Goal: Complete application form: Complete application form

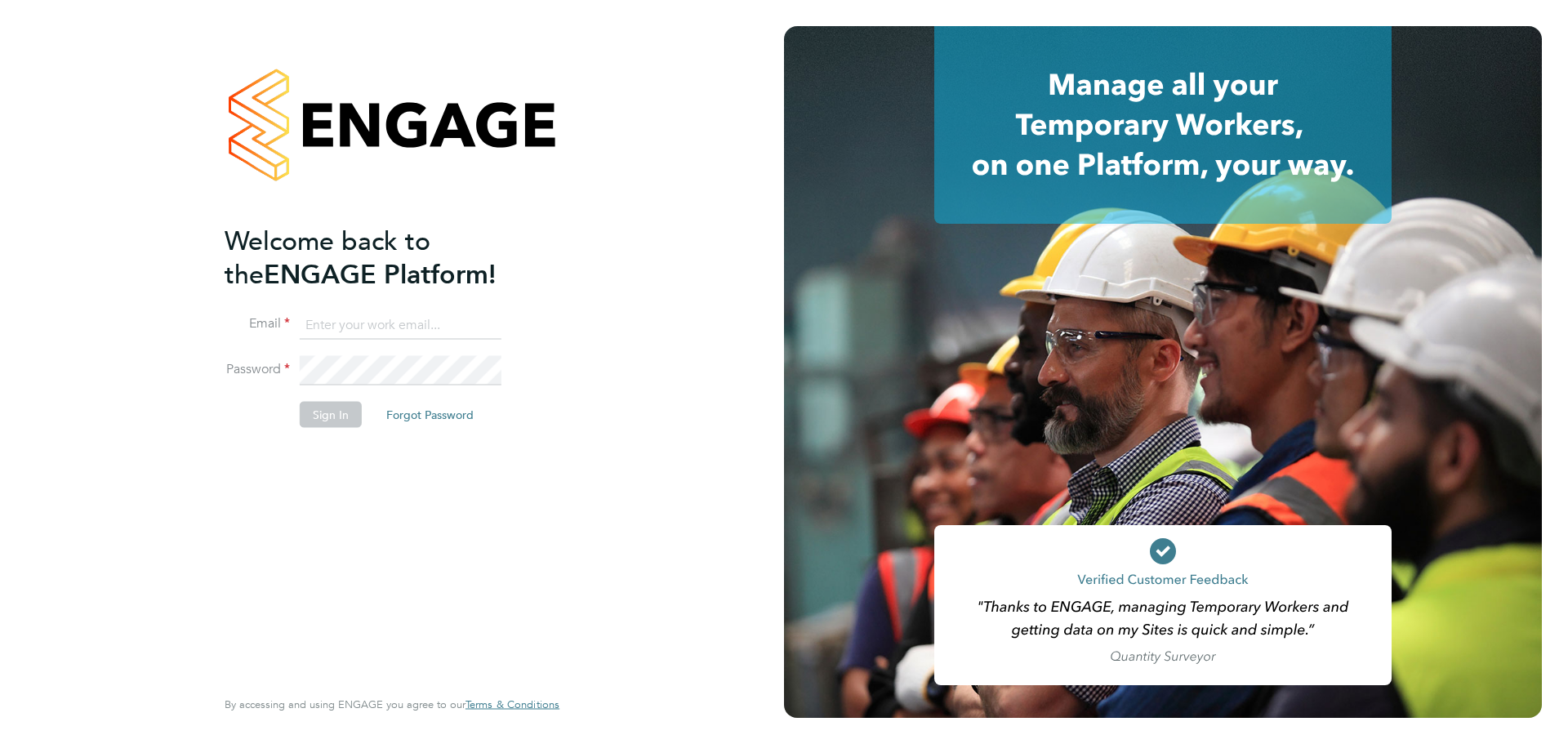
type input "leah.seber@buildrec.com"
click at [327, 428] on li "Sign In Forgot Password" at bounding box center [384, 423] width 319 height 43
click at [324, 413] on button "Sign In" at bounding box center [330, 414] width 62 height 26
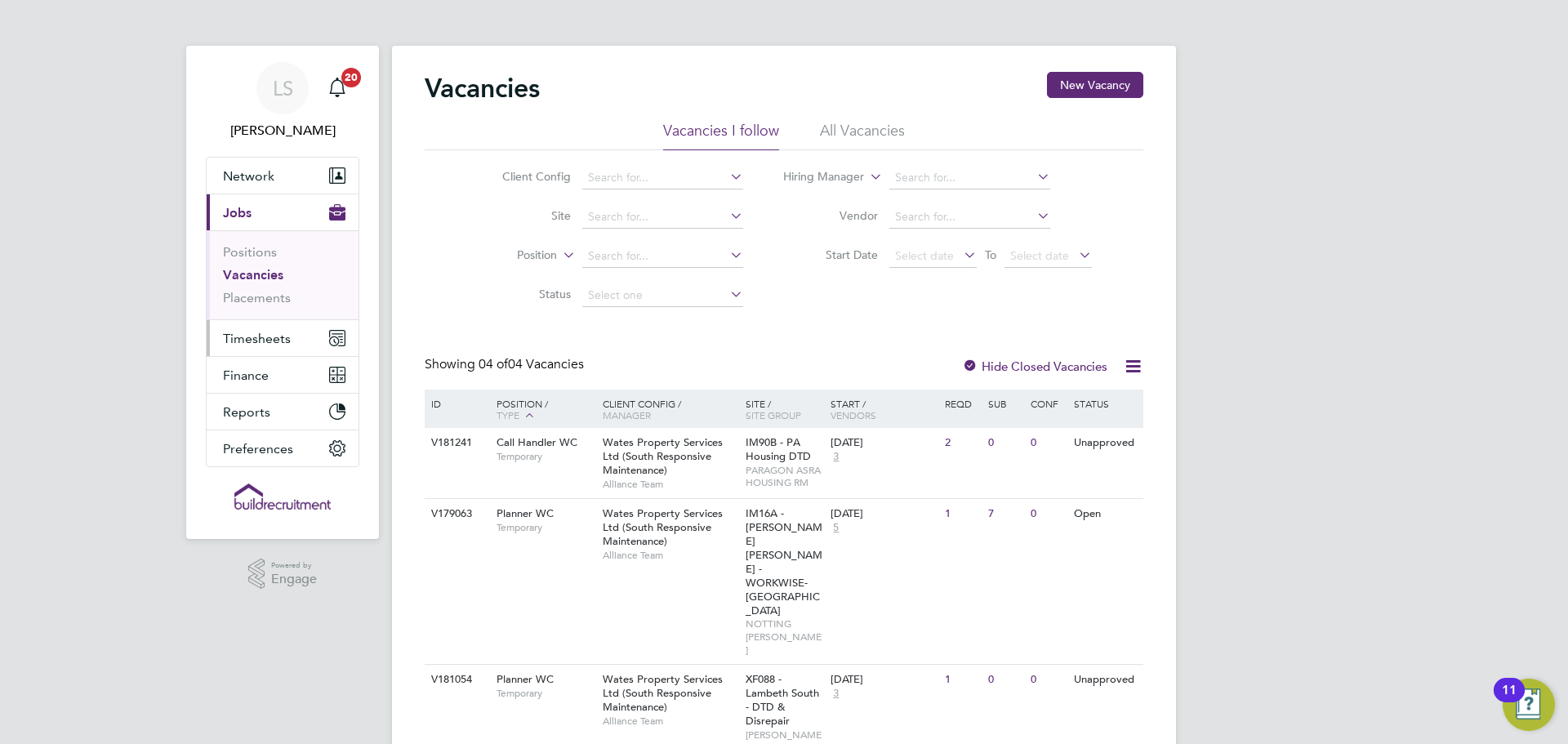
click at [226, 339] on span "Timesheets" at bounding box center [257, 338] width 68 height 15
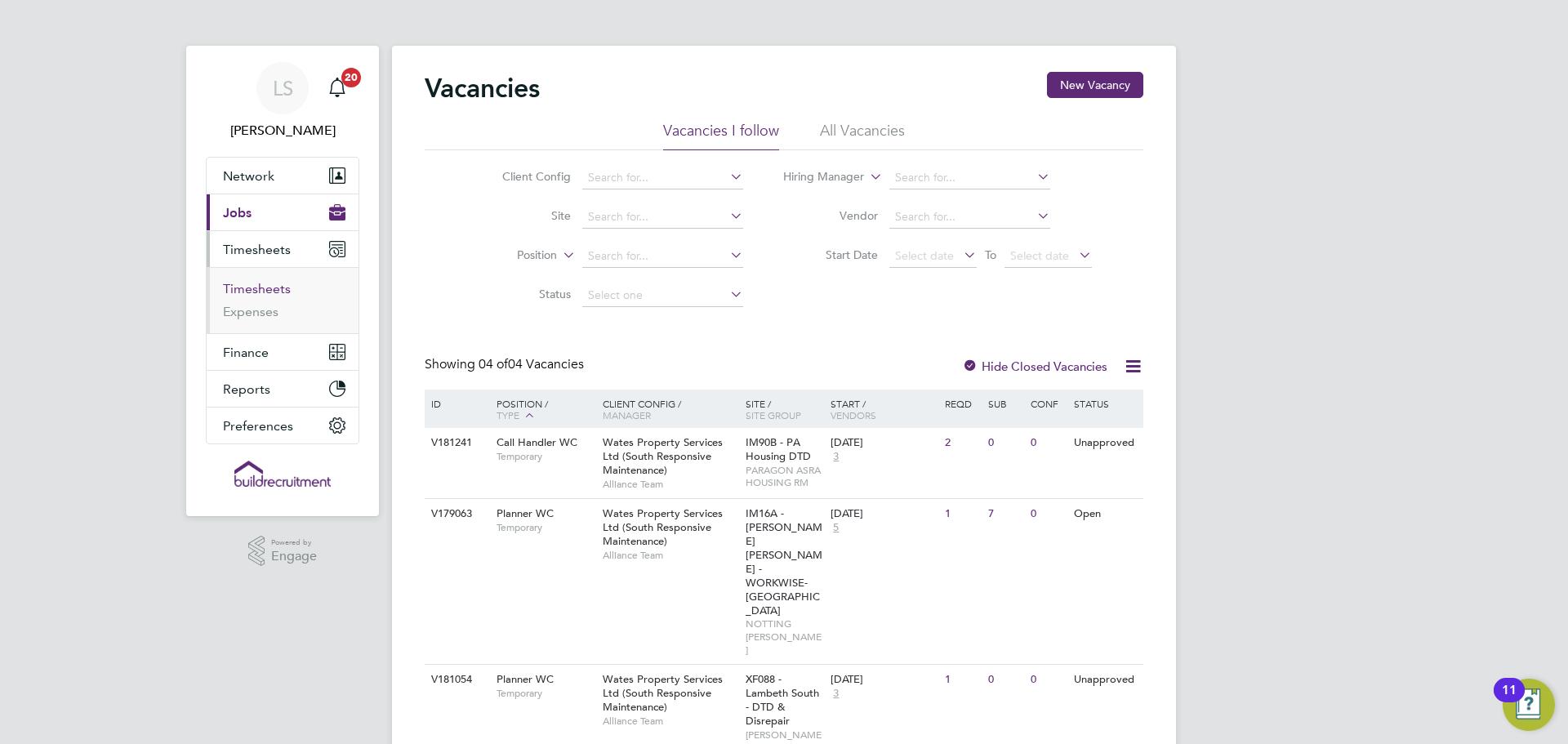
click at [257, 290] on link "Timesheets" at bounding box center [257, 289] width 68 height 15
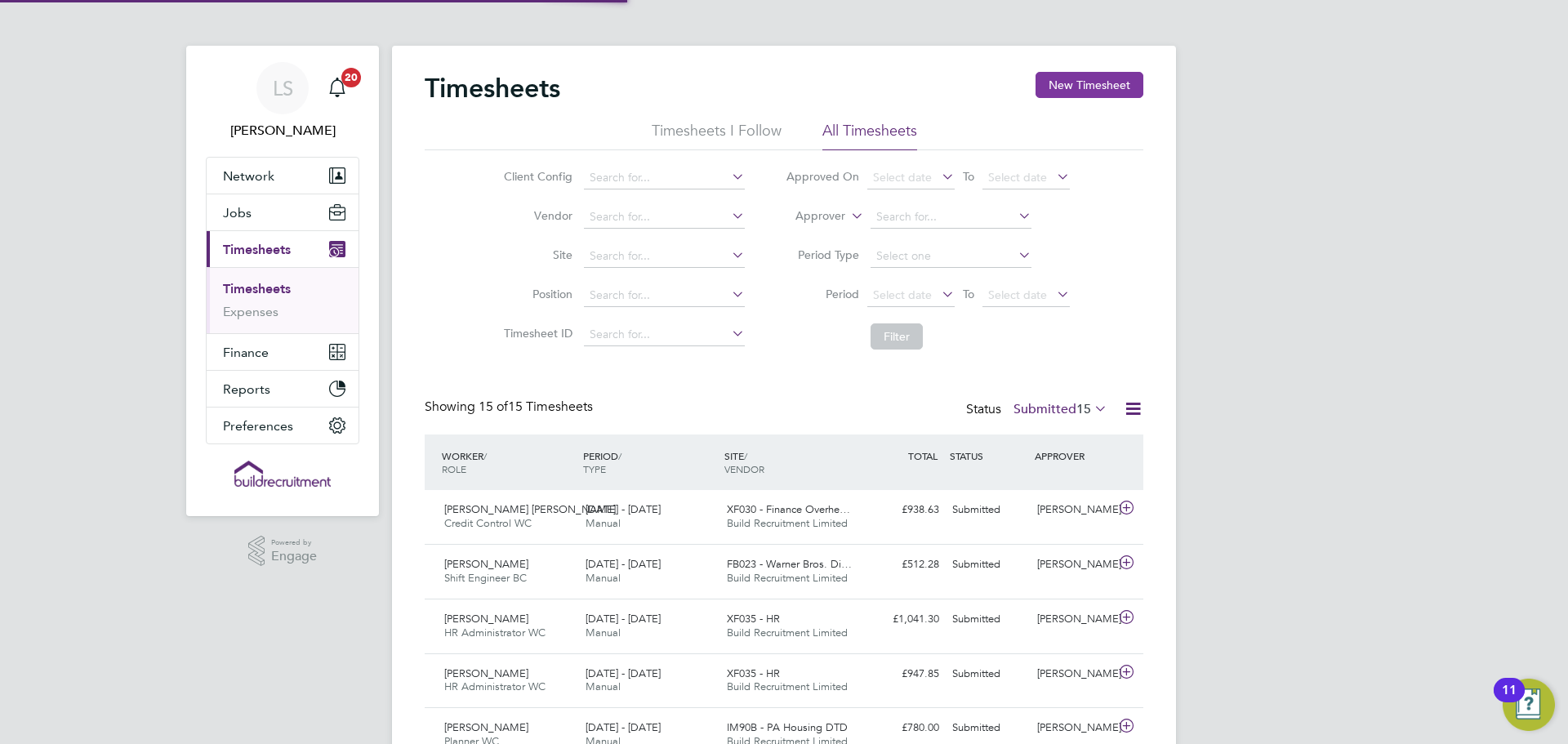
click at [1071, 94] on button "New Timesheet" at bounding box center [1089, 84] width 108 height 26
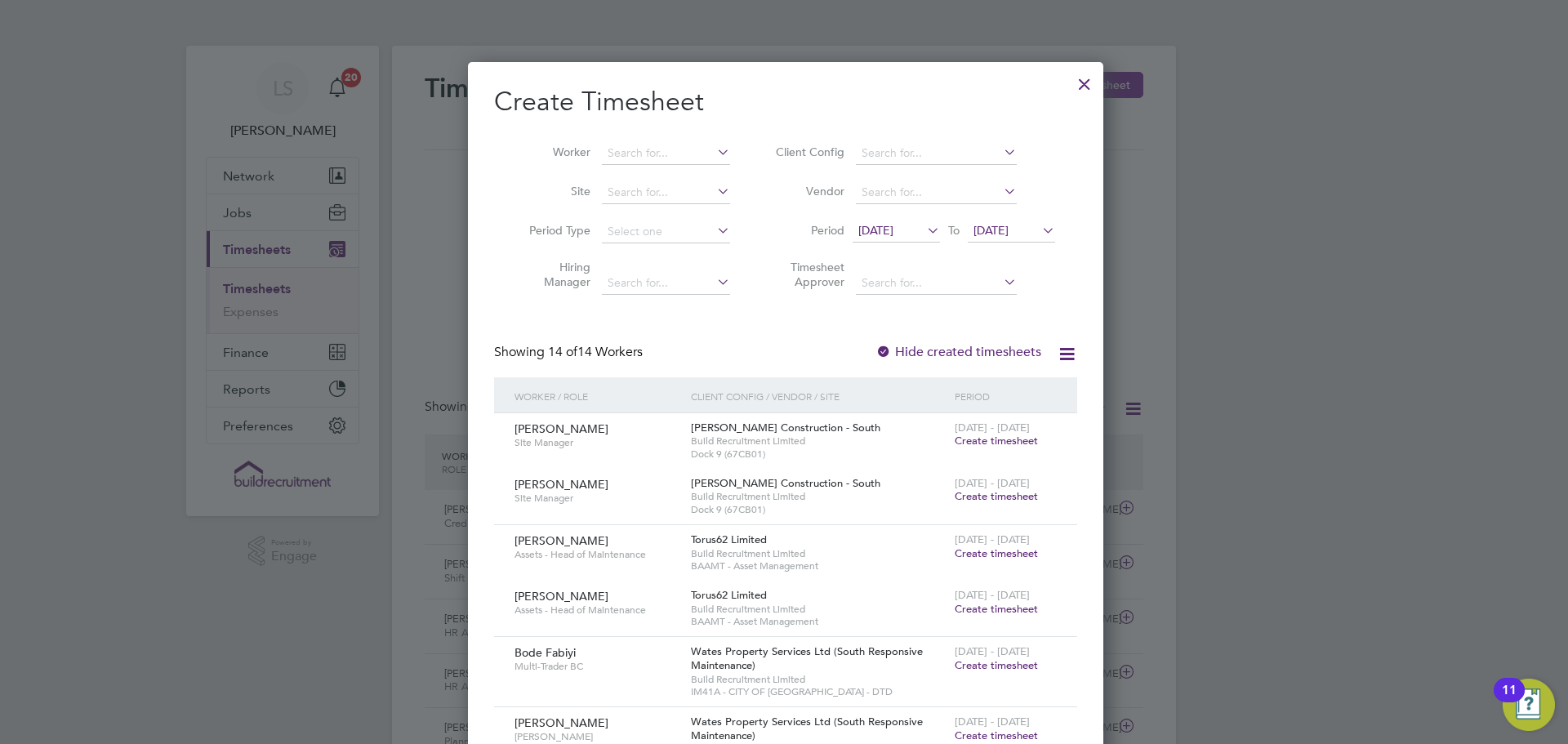
click at [1036, 72] on button "New Timesheet" at bounding box center [1089, 84] width 108 height 26
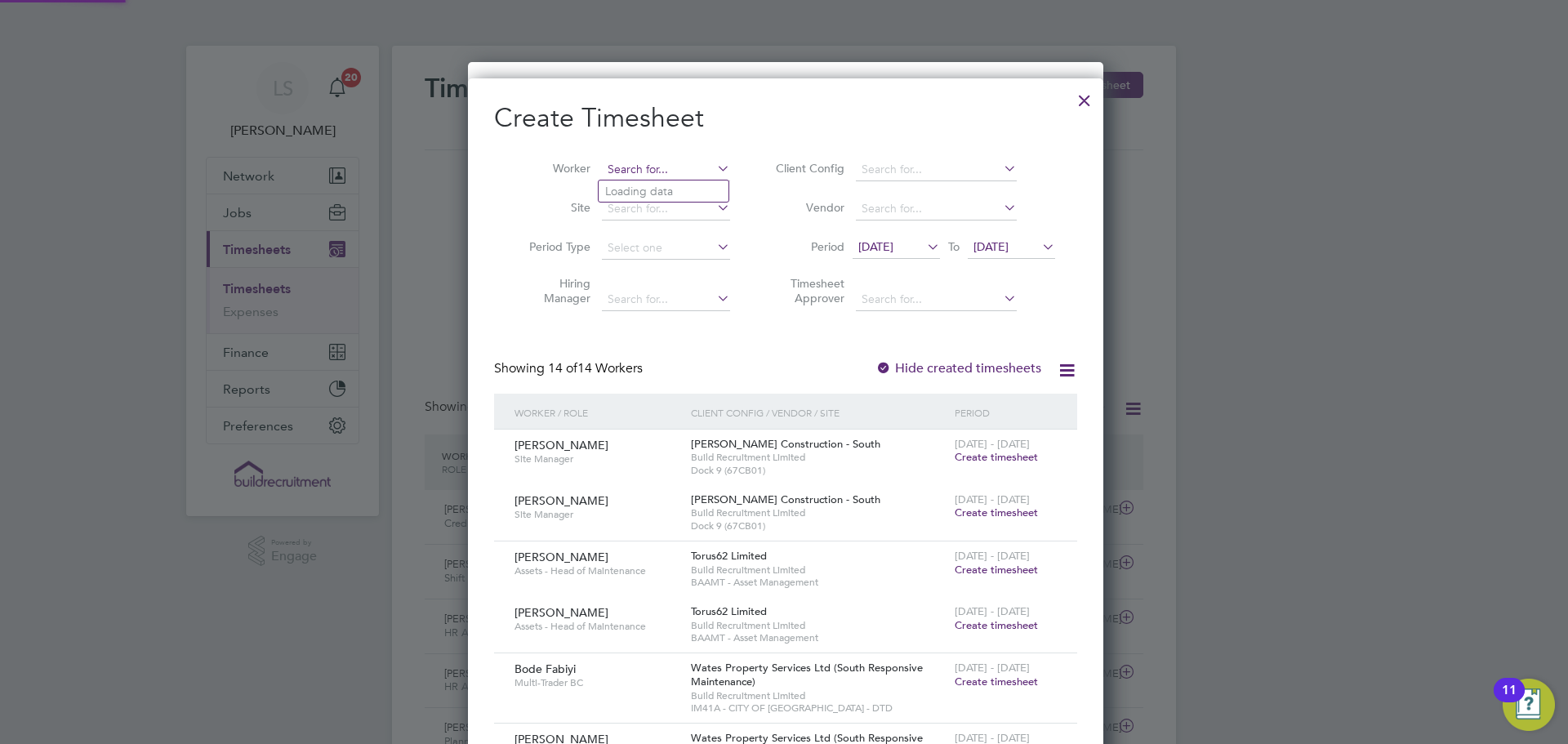
drag, startPoint x: 673, startPoint y: 170, endPoint x: 692, endPoint y: 164, distance: 19.9
click at [674, 170] on input at bounding box center [666, 170] width 129 height 23
type input "ella coop"
click at [681, 180] on ul "Ella Coop er" at bounding box center [675, 192] width 153 height 24
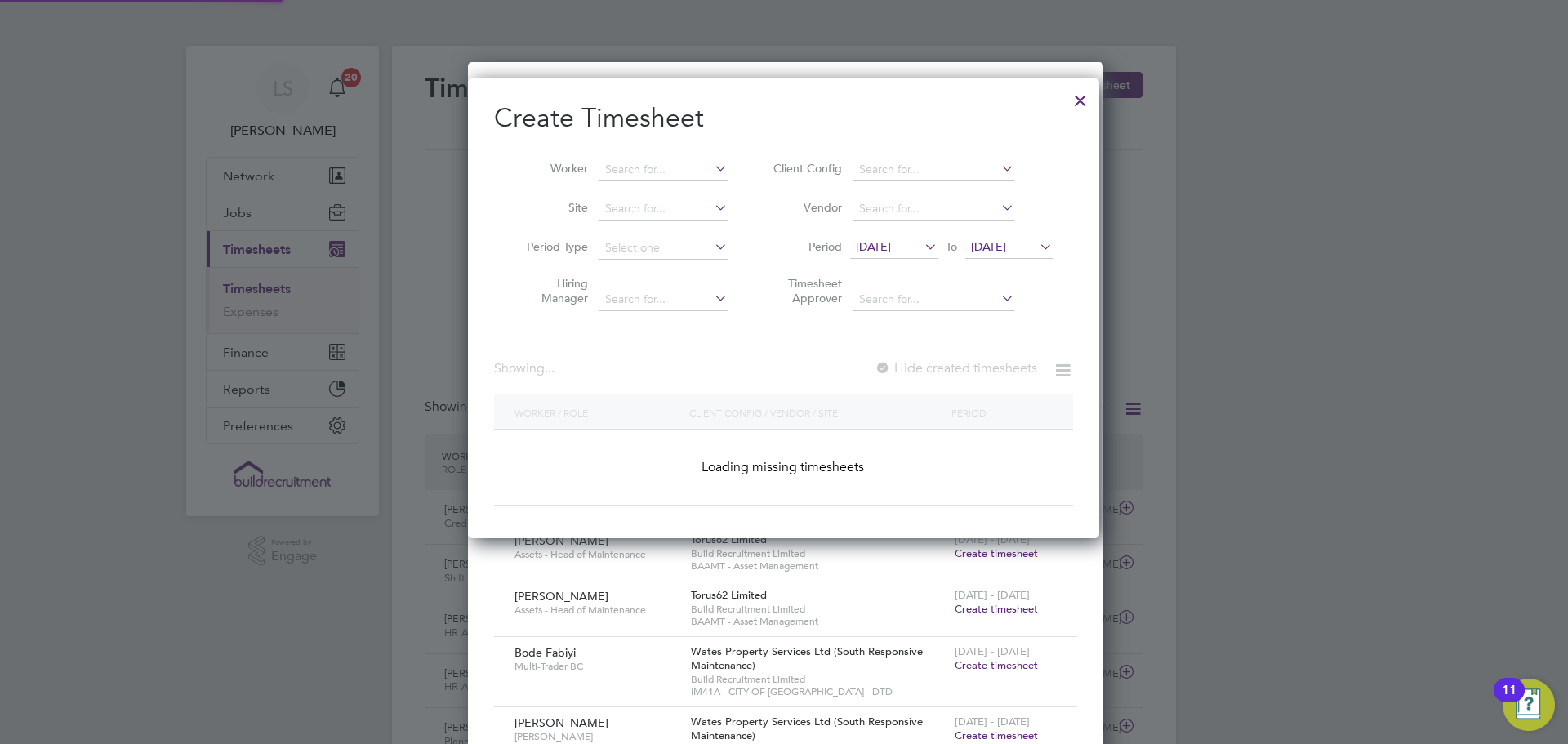
click at [681, 182] on li "Worker" at bounding box center [621, 170] width 254 height 39
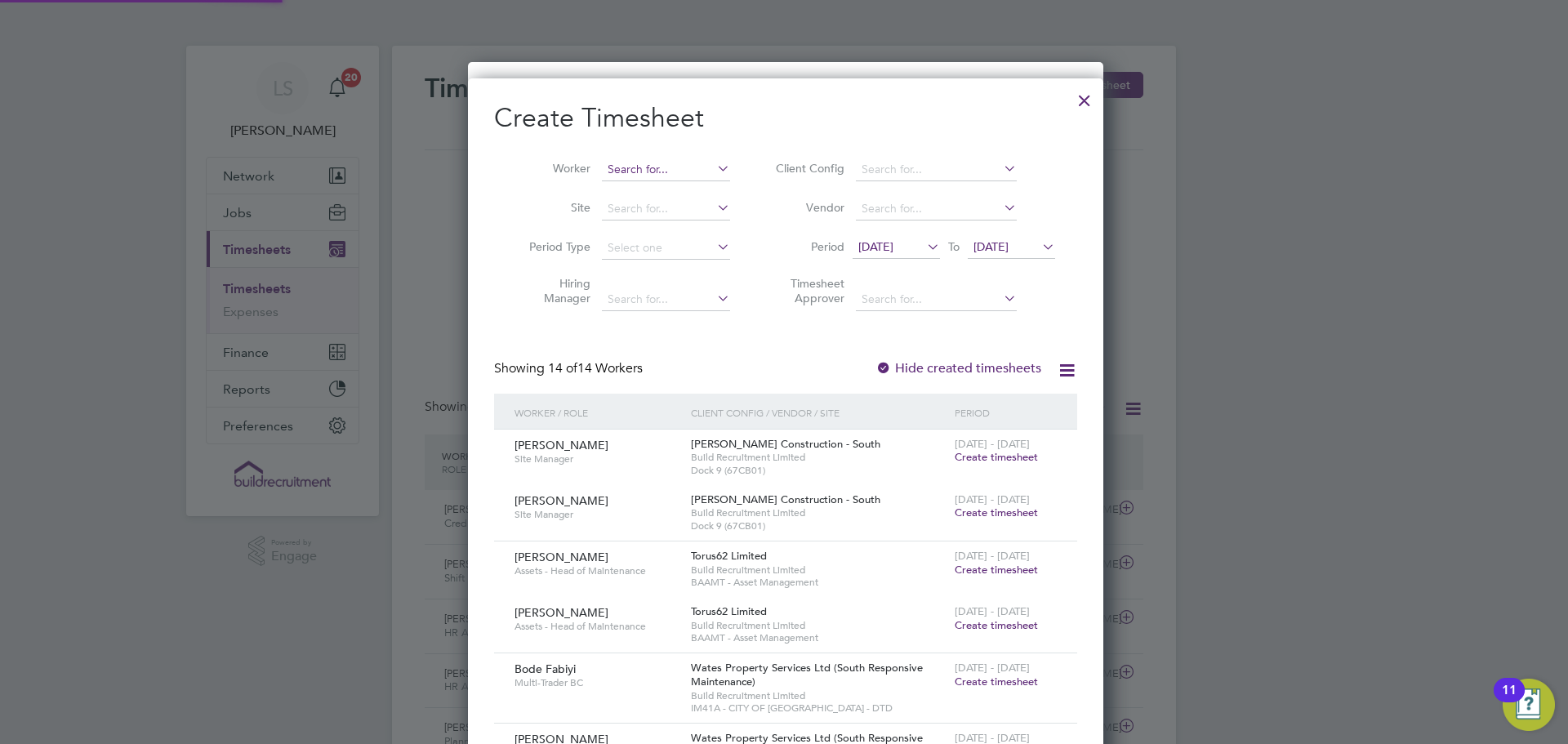
click at [669, 165] on input at bounding box center [666, 170] width 129 height 23
drag, startPoint x: 655, startPoint y: 175, endPoint x: 526, endPoint y: 158, distance: 130.1
click at [528, 159] on li "Worker elal coo" at bounding box center [623, 170] width 254 height 39
click at [666, 195] on li "Ella Coop er" at bounding box center [675, 192] width 152 height 22
type input "Ella Cooper"
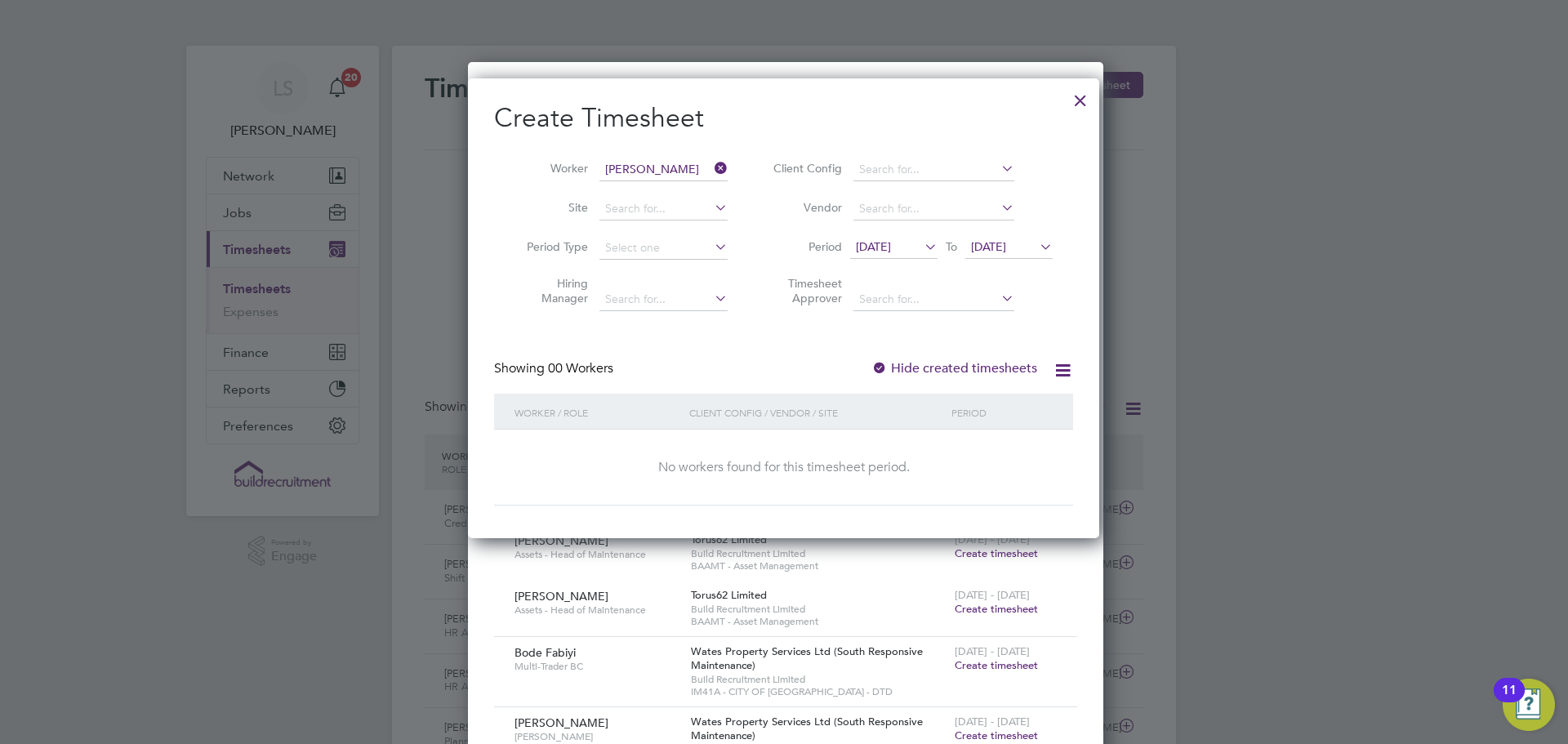
click at [891, 246] on span "12 Sep 2025" at bounding box center [873, 246] width 35 height 14
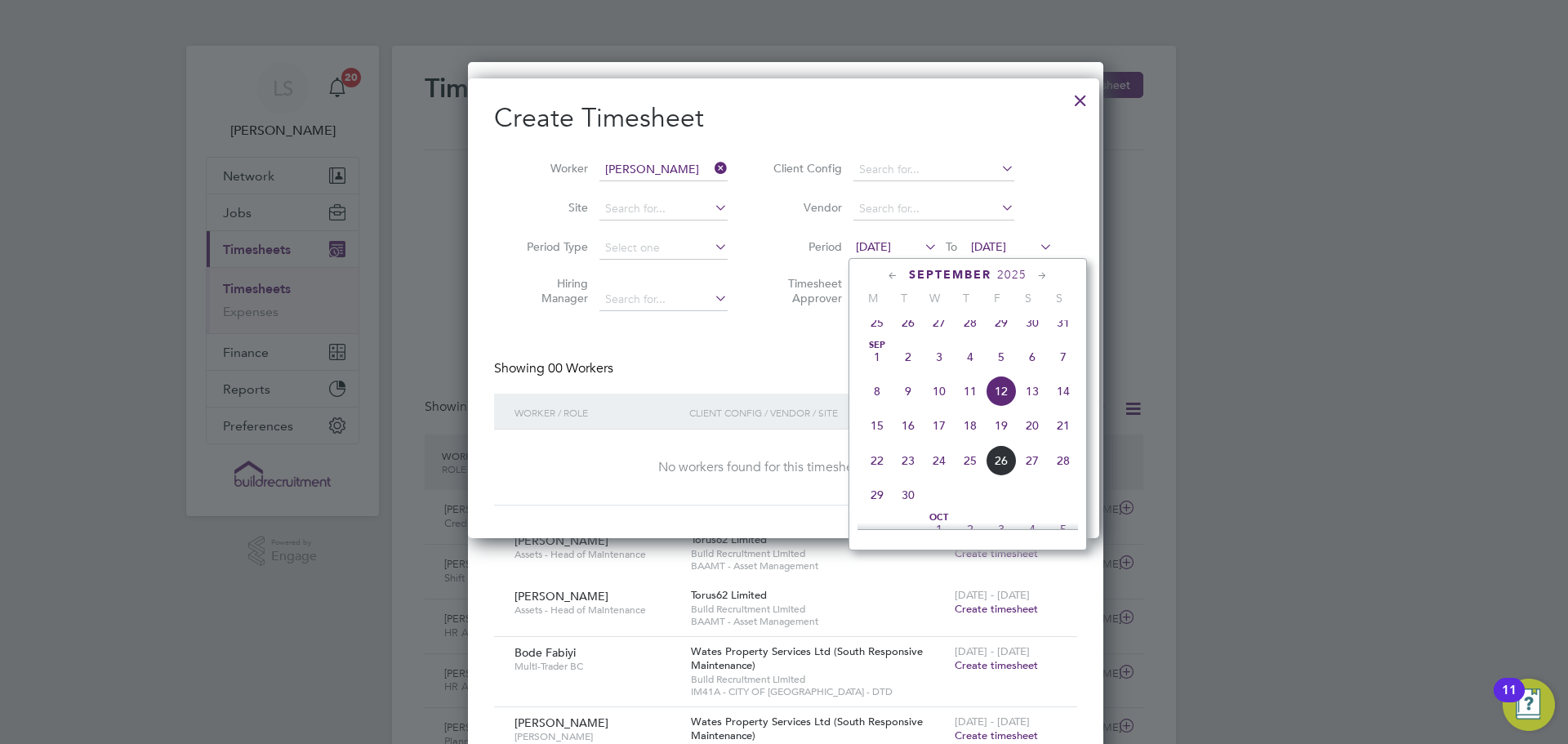
click at [912, 504] on span "30" at bounding box center [908, 495] width 31 height 31
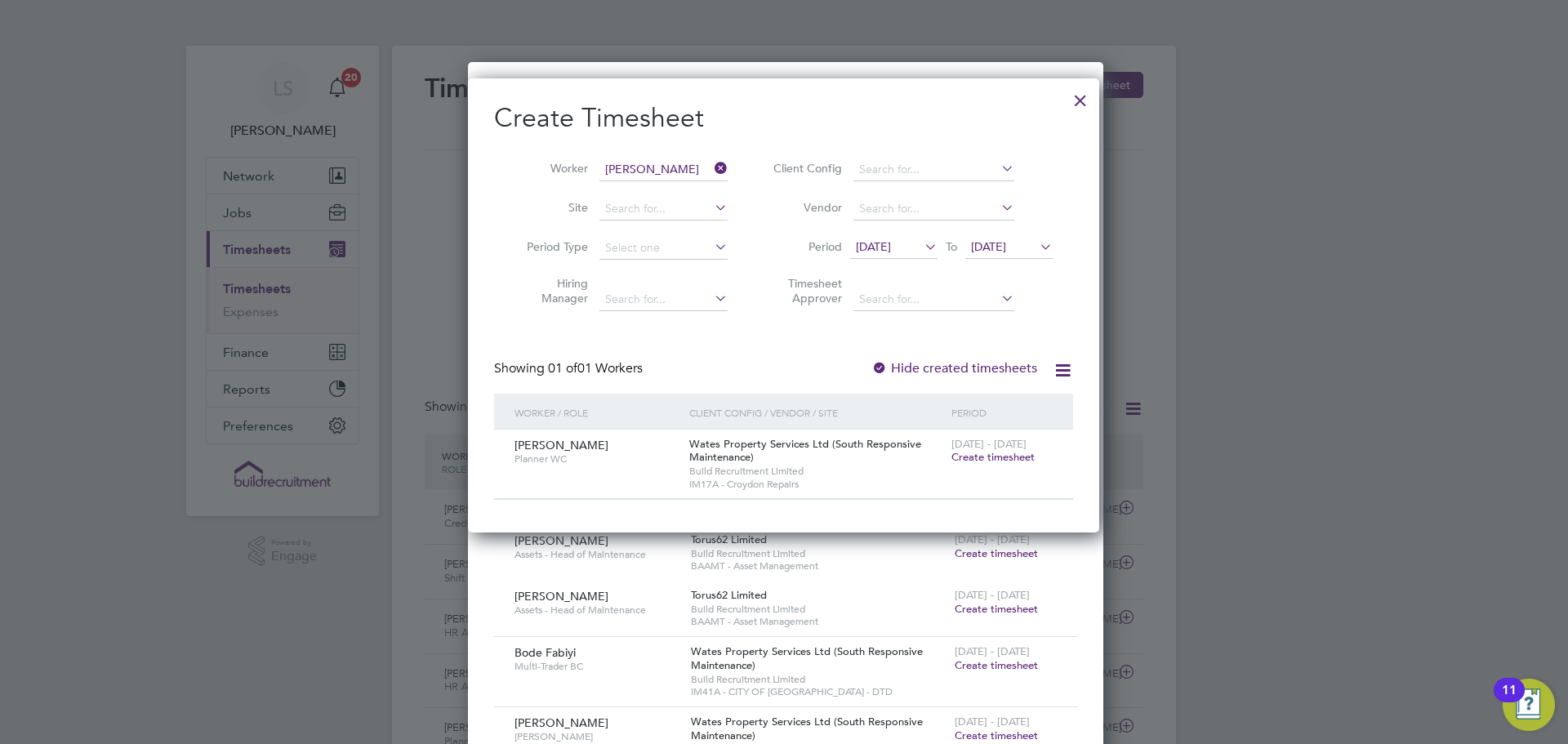
click at [887, 249] on span "30 Sep 2025" at bounding box center [873, 246] width 35 height 14
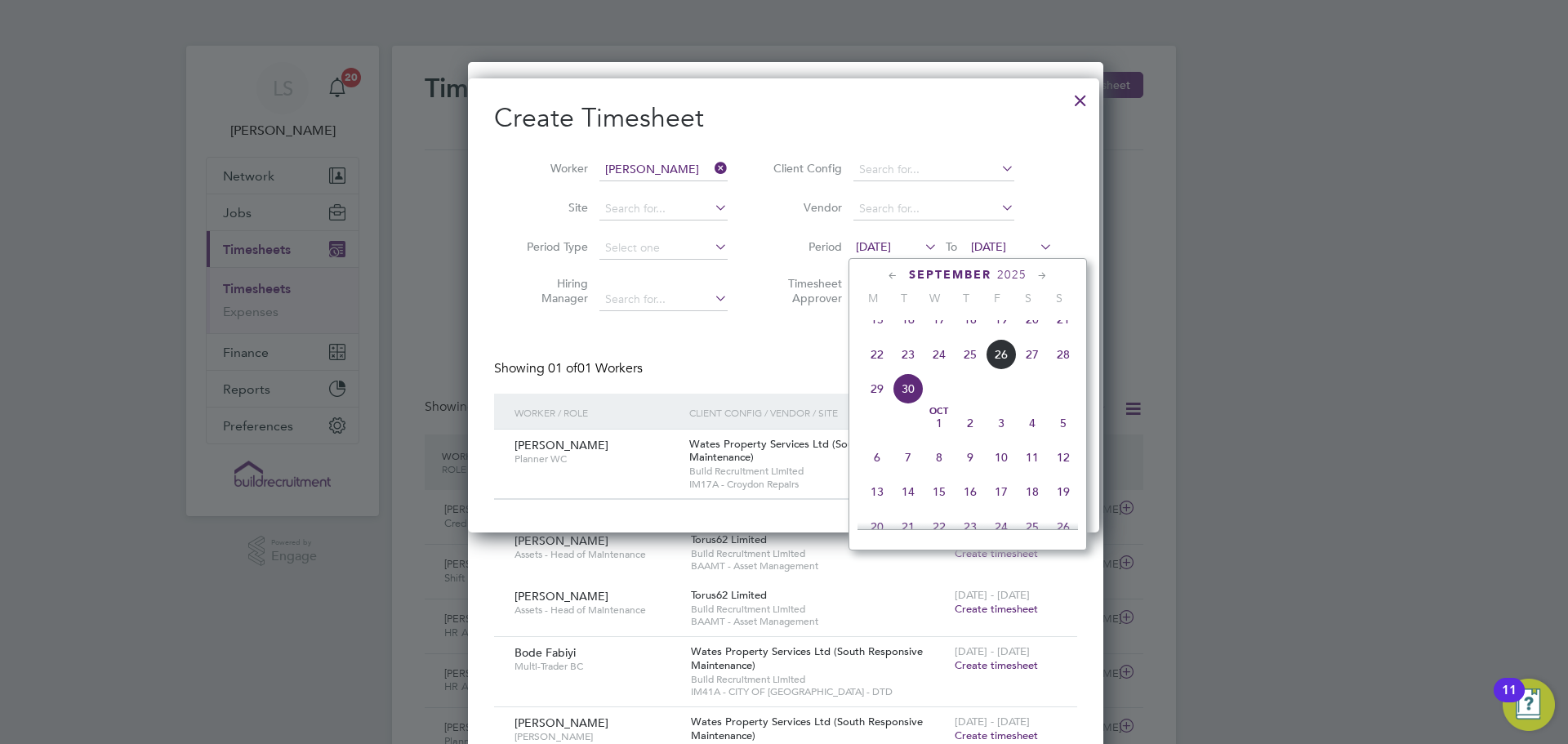
click at [882, 364] on span "22" at bounding box center [877, 355] width 31 height 31
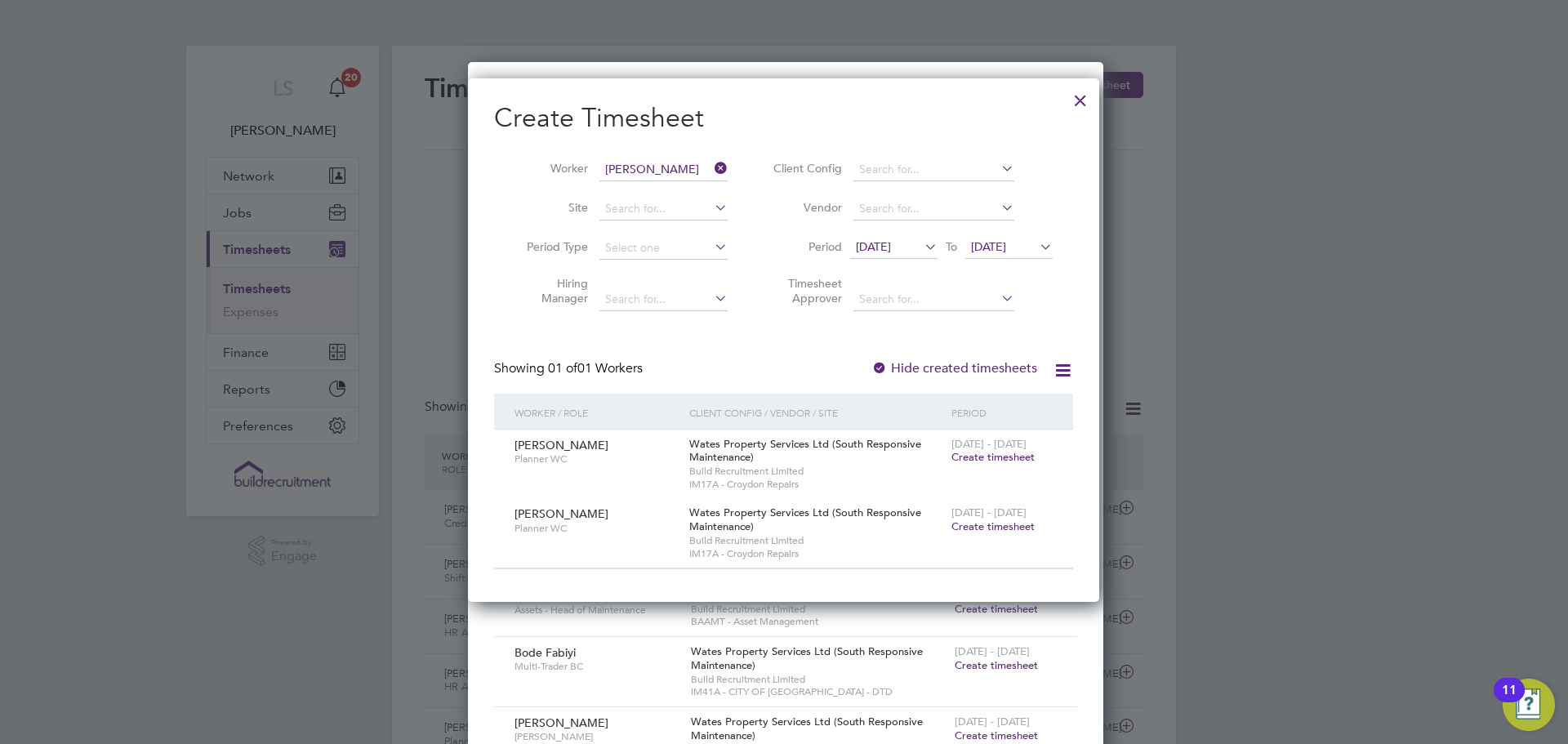
click at [971, 460] on span "Create timesheet" at bounding box center [993, 457] width 83 height 14
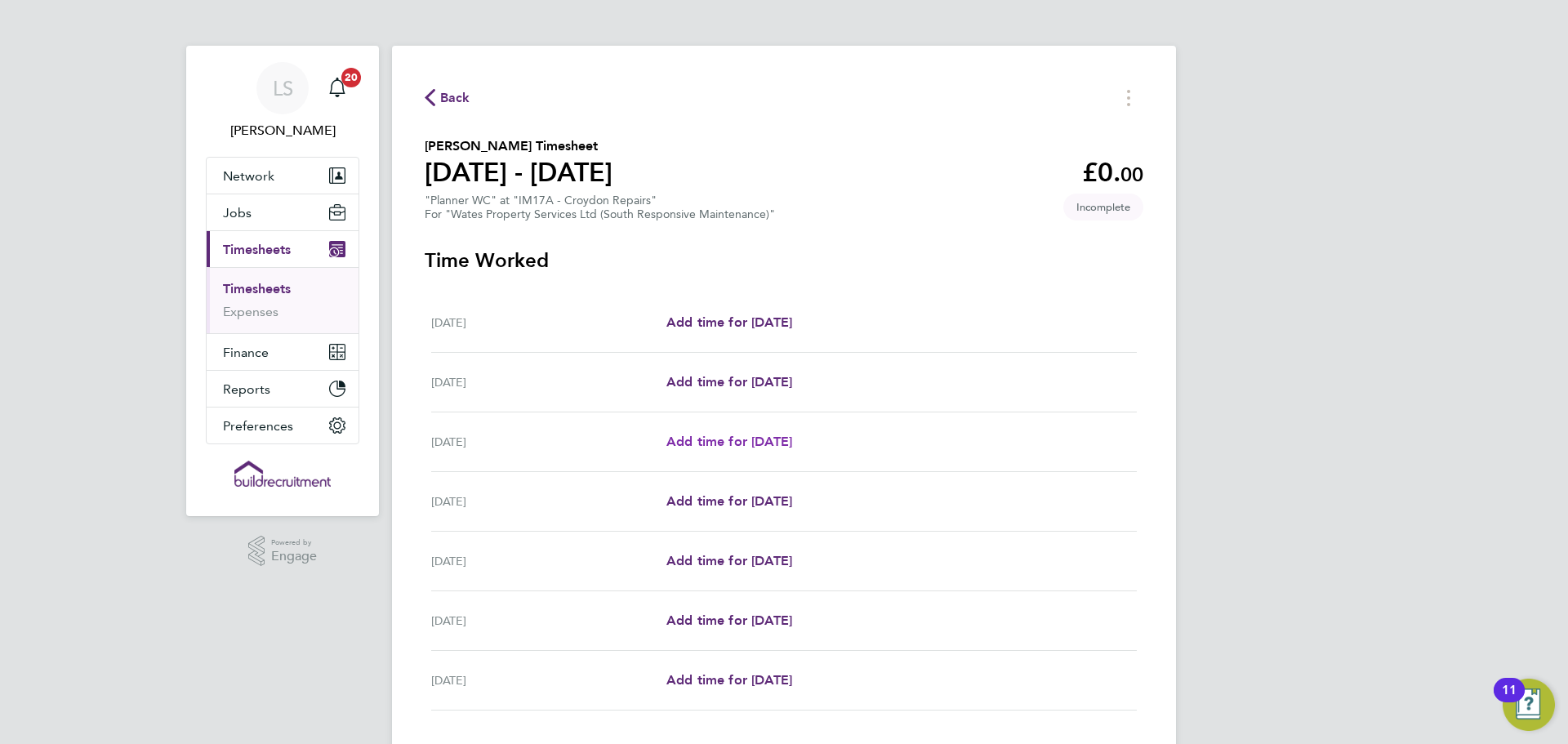
click at [741, 446] on span "Add time for Mon 22 Sep" at bounding box center [729, 441] width 126 height 15
select select "30"
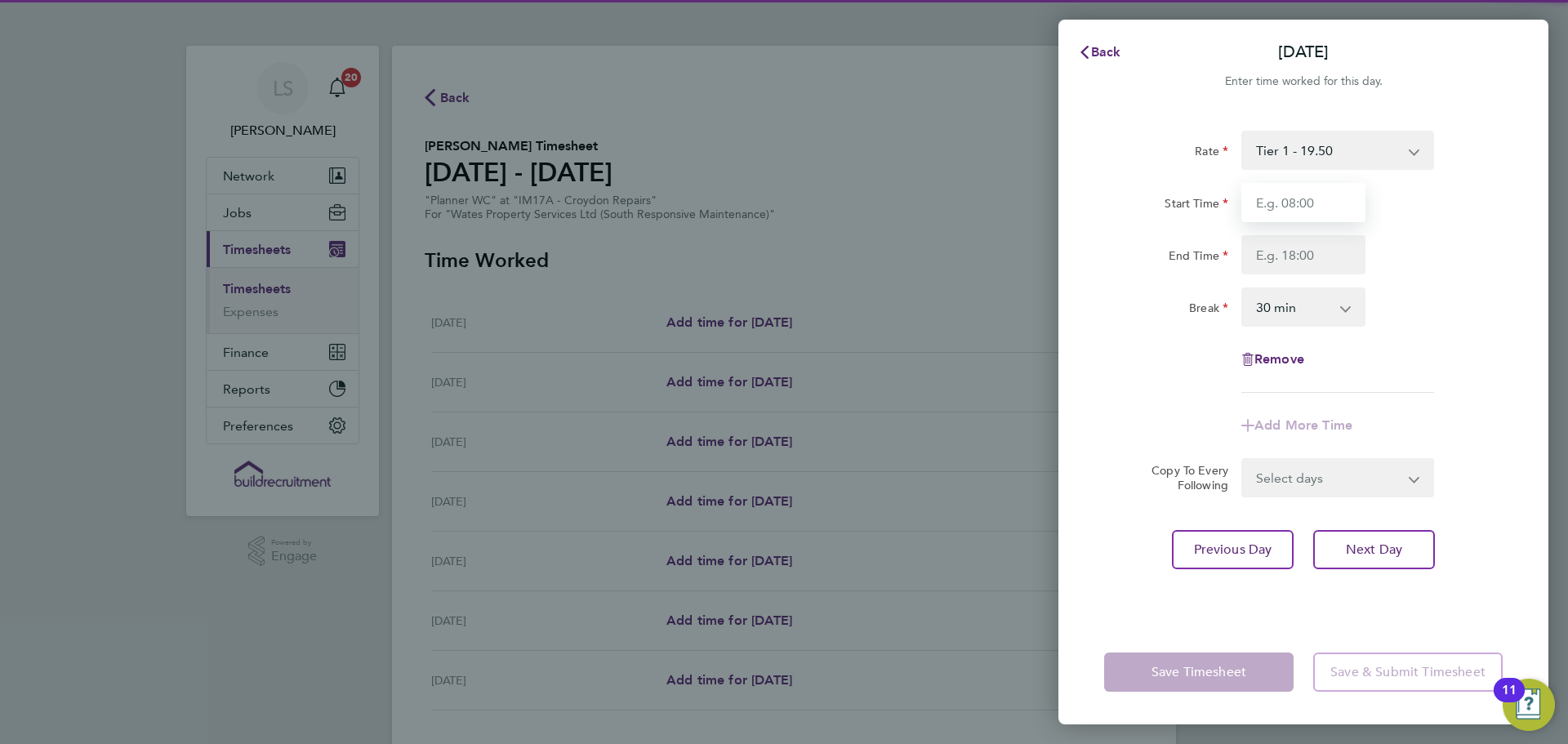
click at [1339, 208] on input "Start Time" at bounding box center [1303, 203] width 124 height 39
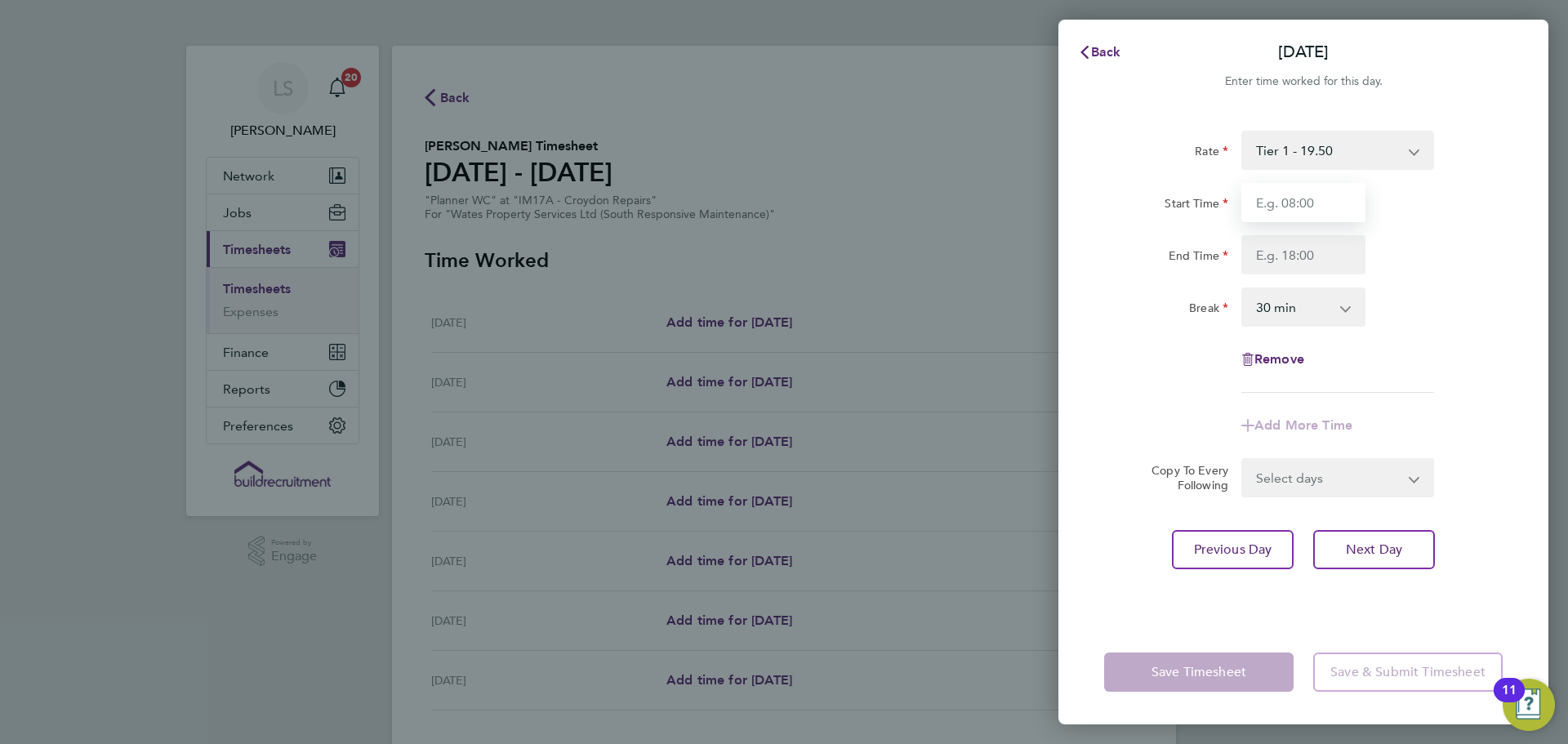
type input "08:00"
click at [1296, 257] on input "End Time" at bounding box center [1303, 255] width 124 height 39
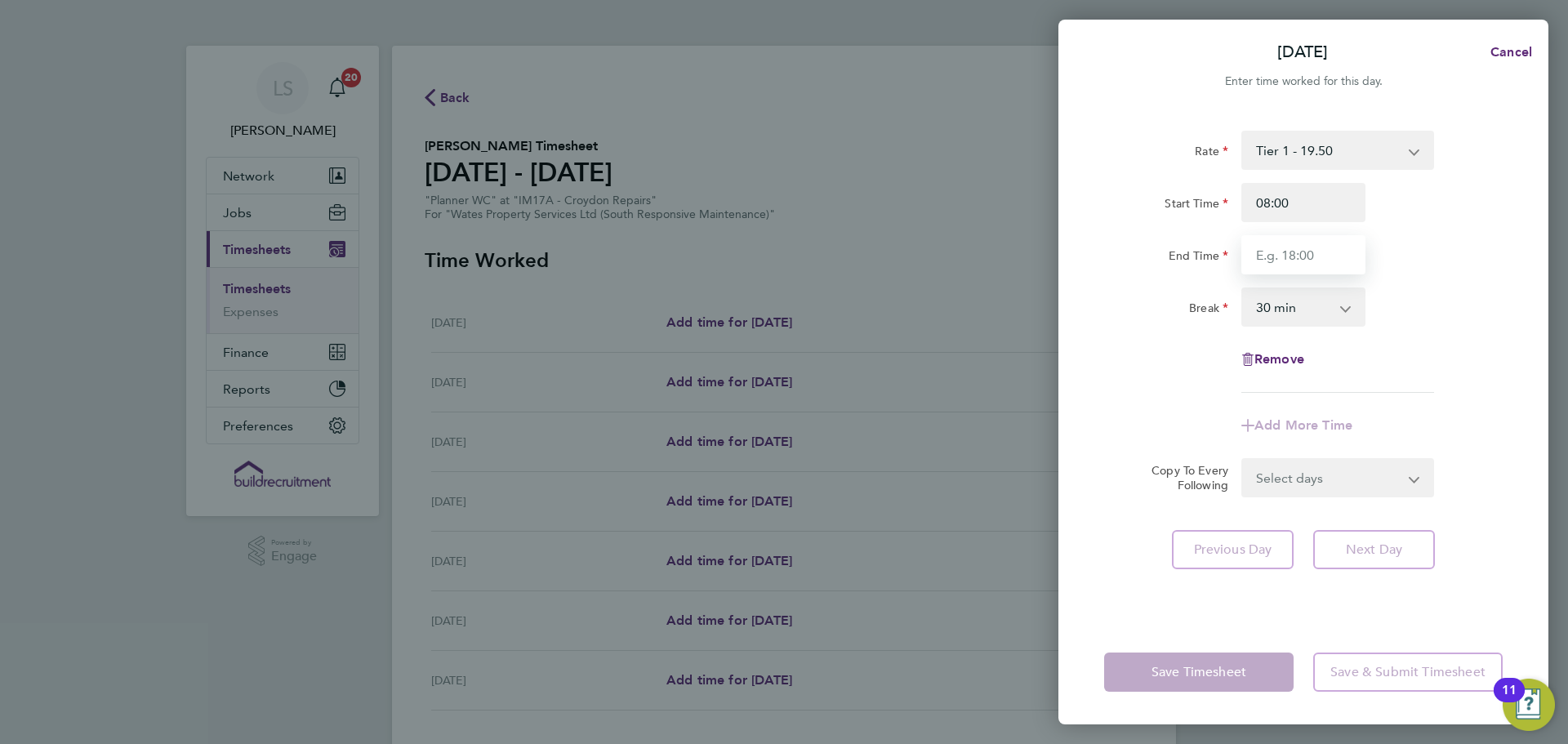
type input "17:00"
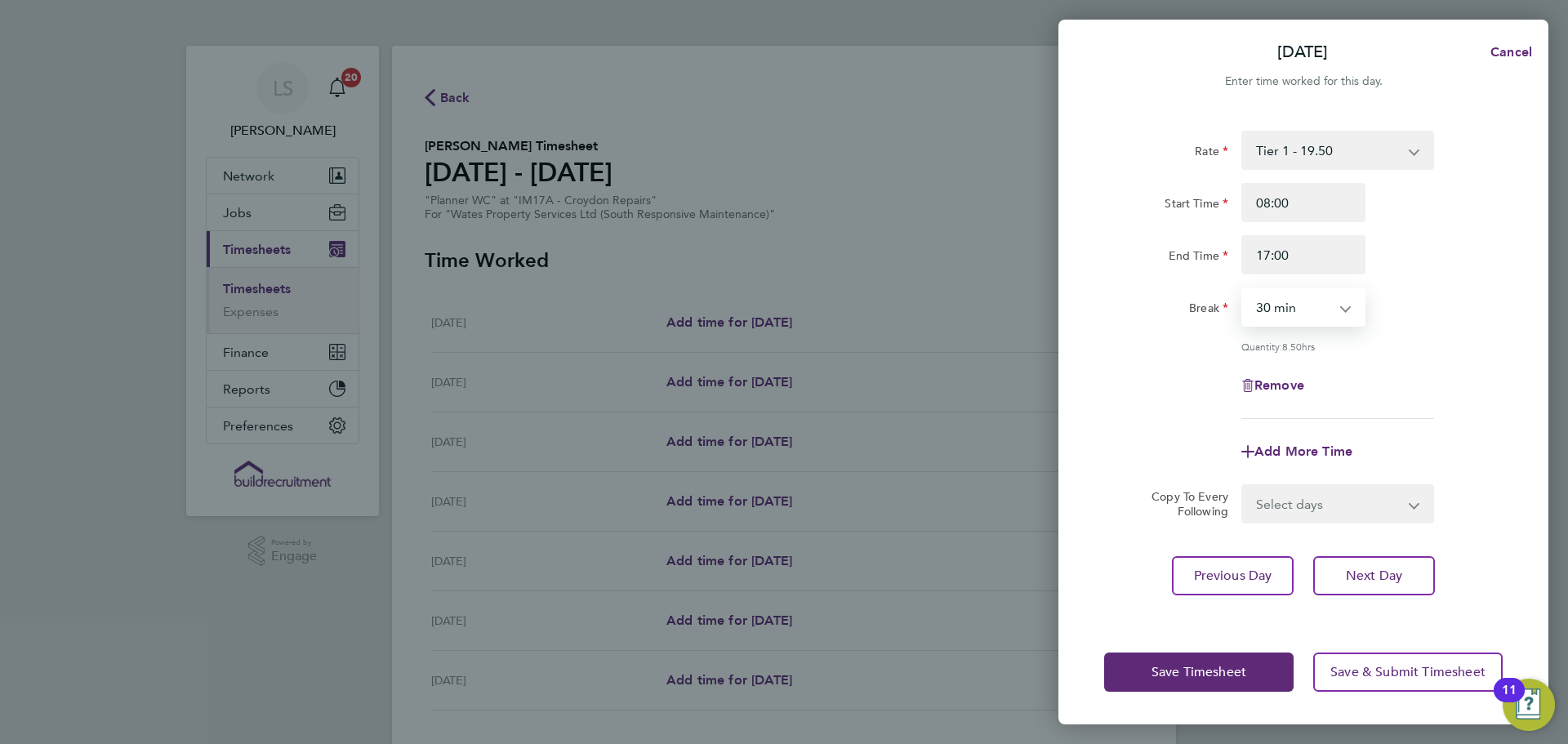
click at [1273, 306] on select "0 min 15 min 30 min 45 min 60 min 75 min 90 min" at bounding box center [1293, 307] width 101 height 36
select select "60"
click at [1243, 289] on select "0 min 15 min 30 min 45 min 60 min 75 min 90 min" at bounding box center [1293, 307] width 101 height 36
click at [1299, 497] on select "Select days Day Tuesday Wednesday Thursday Friday" at bounding box center [1328, 504] width 171 height 36
select select "DAY"
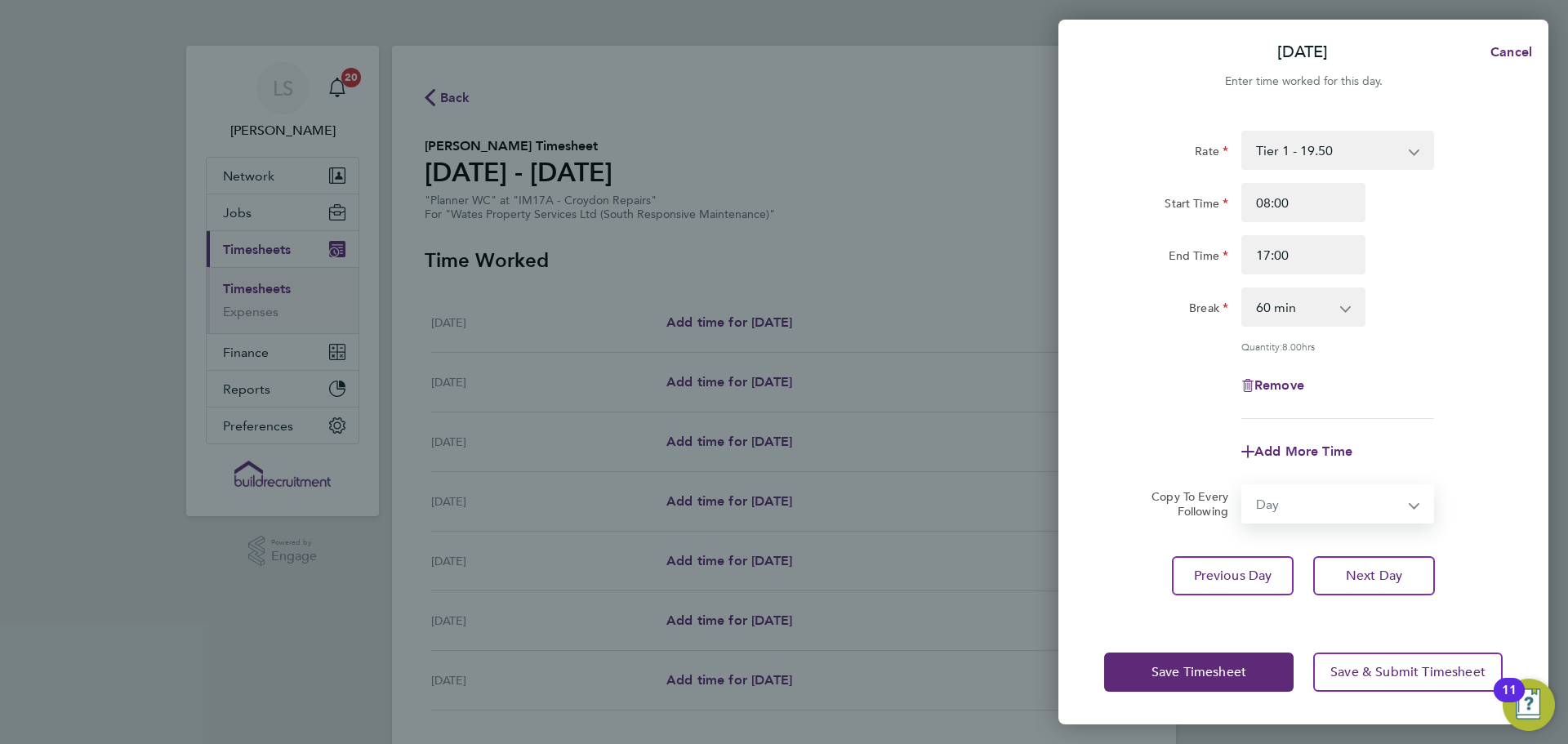
click at [1243, 486] on select "Select days Day Tuesday Wednesday Thursday Friday" at bounding box center [1328, 504] width 171 height 36
select select "2025-09-26"
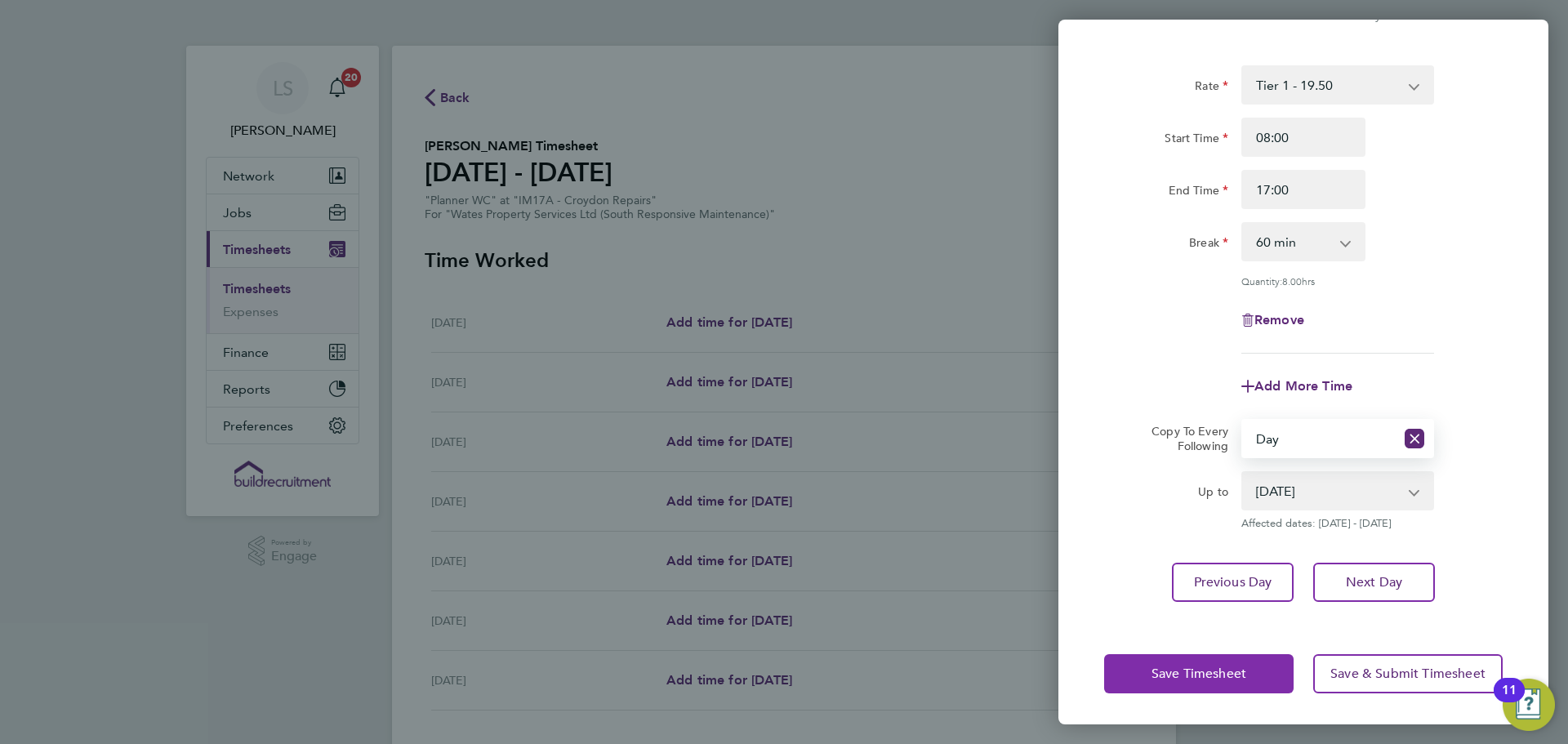
click at [1207, 677] on span "Save Timesheet" at bounding box center [1198, 673] width 95 height 16
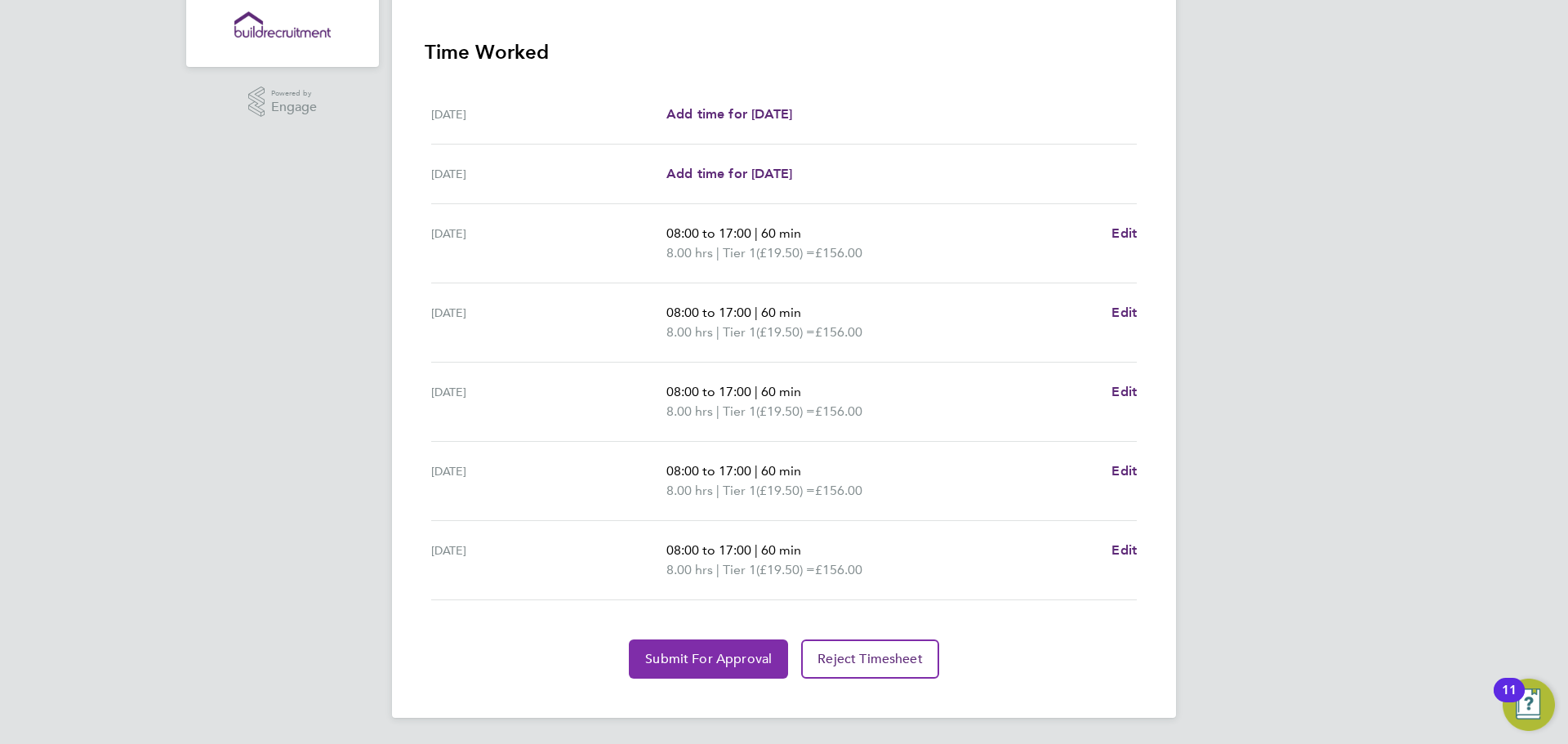
click at [699, 661] on span "Submit For Approval" at bounding box center [708, 659] width 127 height 16
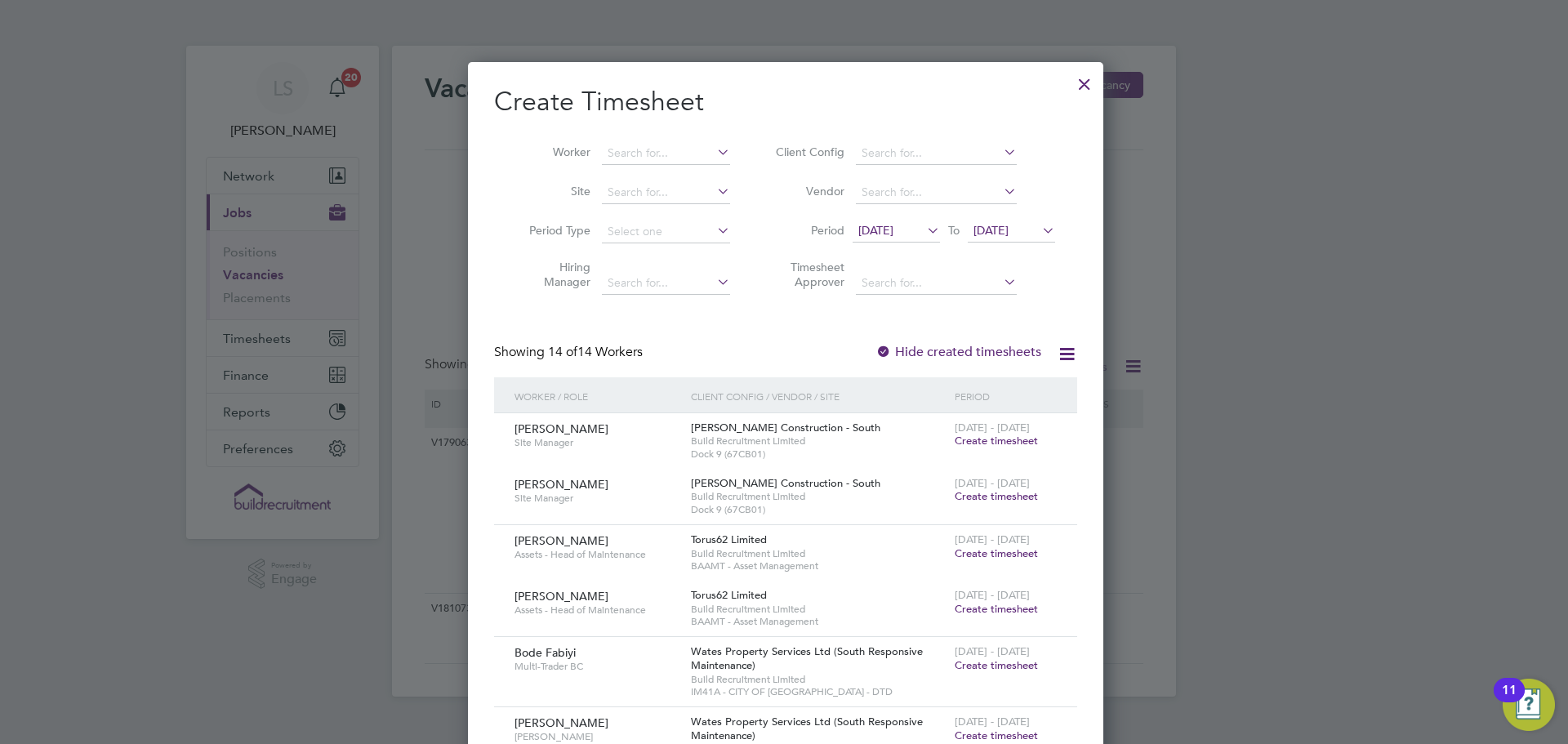
click at [1071, 78] on div at bounding box center [1084, 80] width 30 height 30
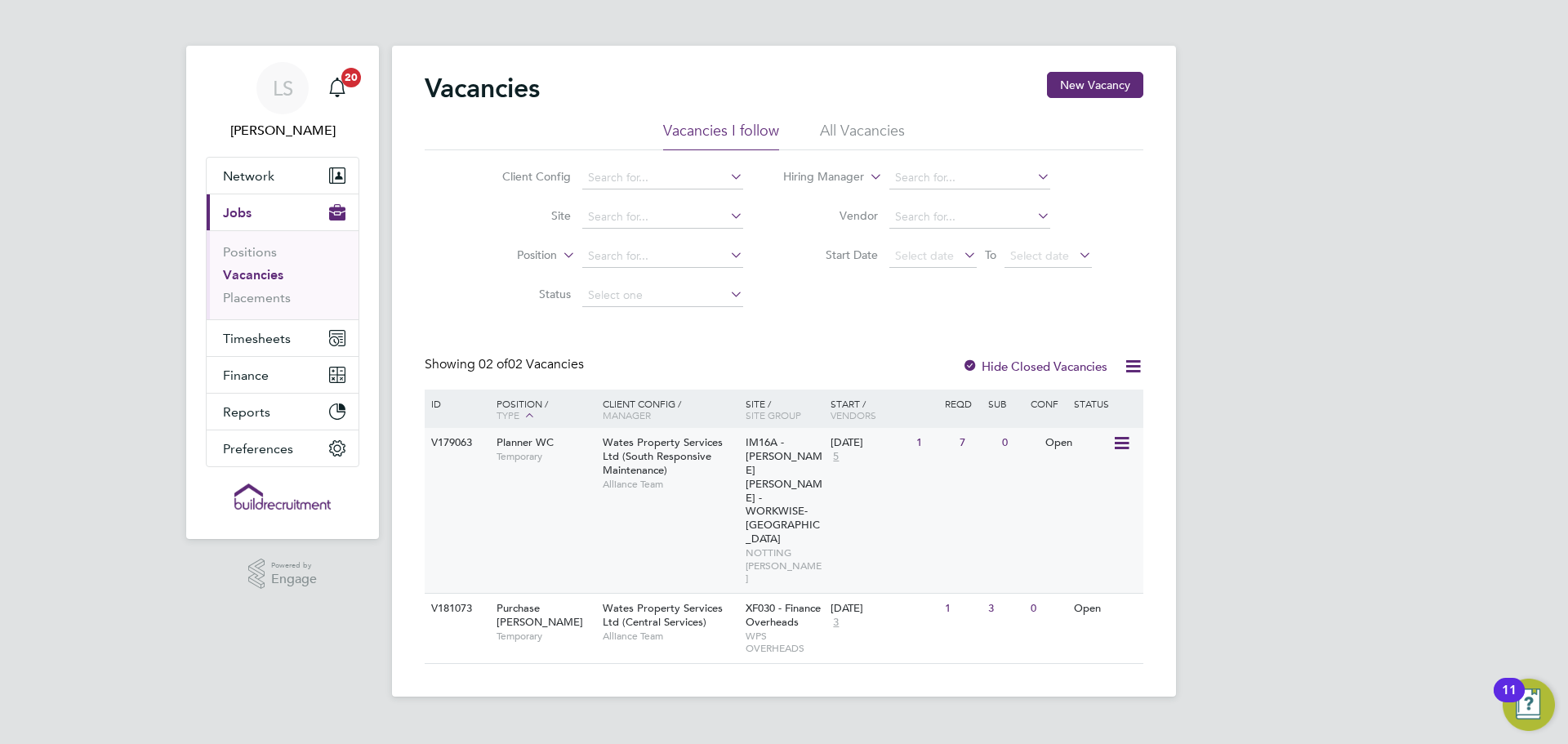
click at [628, 483] on span "Alliance Team" at bounding box center [670, 484] width 135 height 13
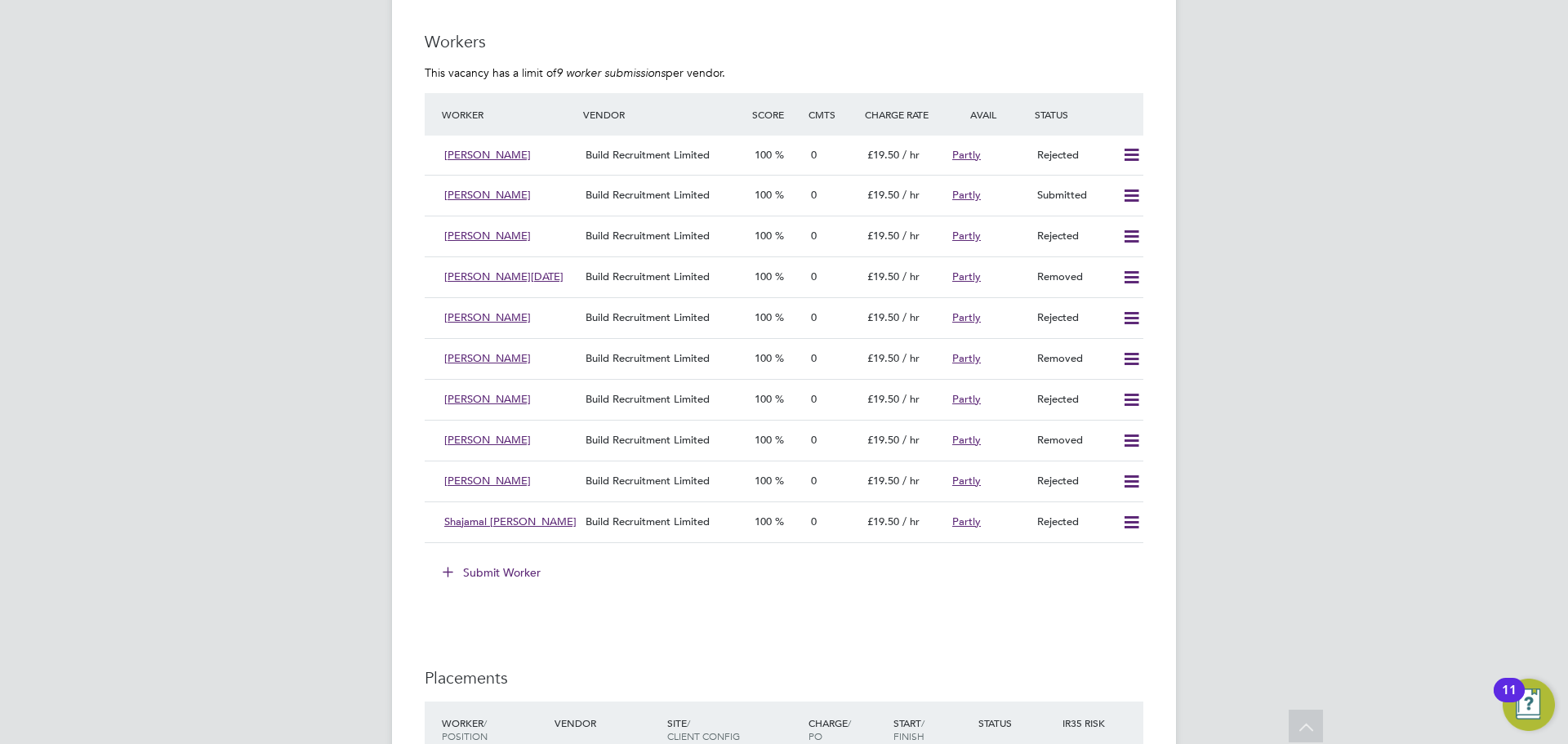
click at [503, 570] on button "Submit Worker" at bounding box center [492, 573] width 123 height 26
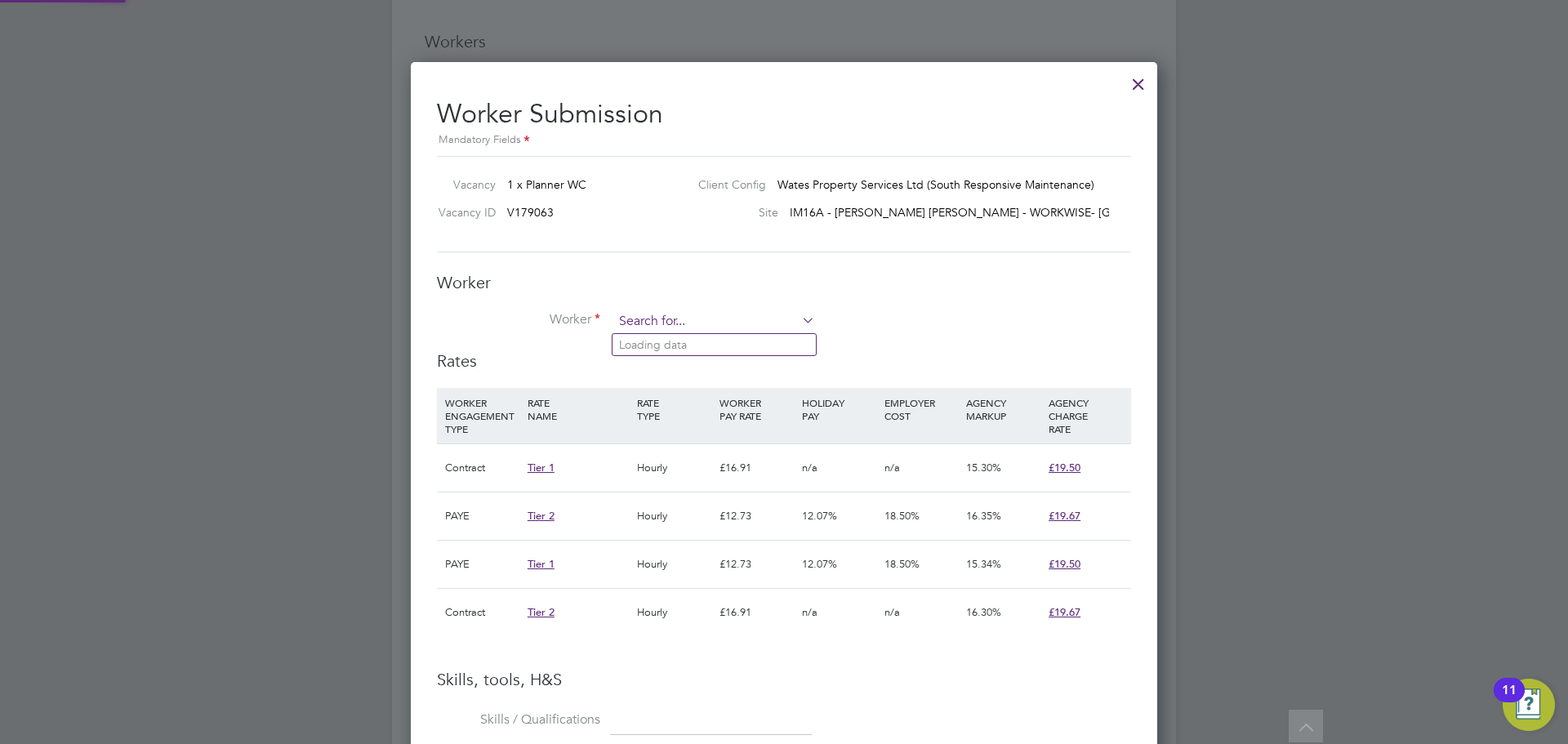
click at [798, 319] on input at bounding box center [714, 321] width 202 height 25
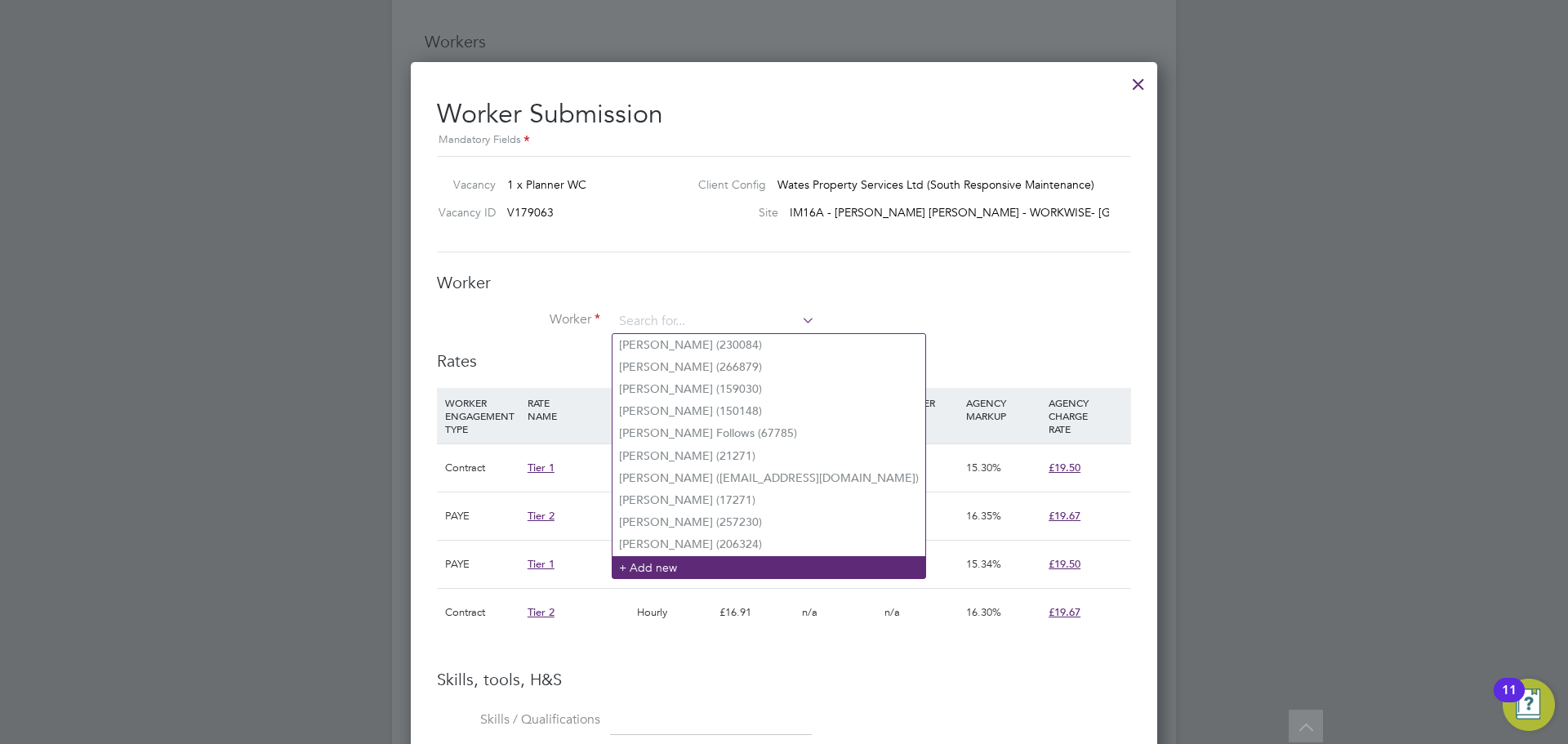
click at [687, 557] on li "+ Add new" at bounding box center [768, 568] width 313 height 22
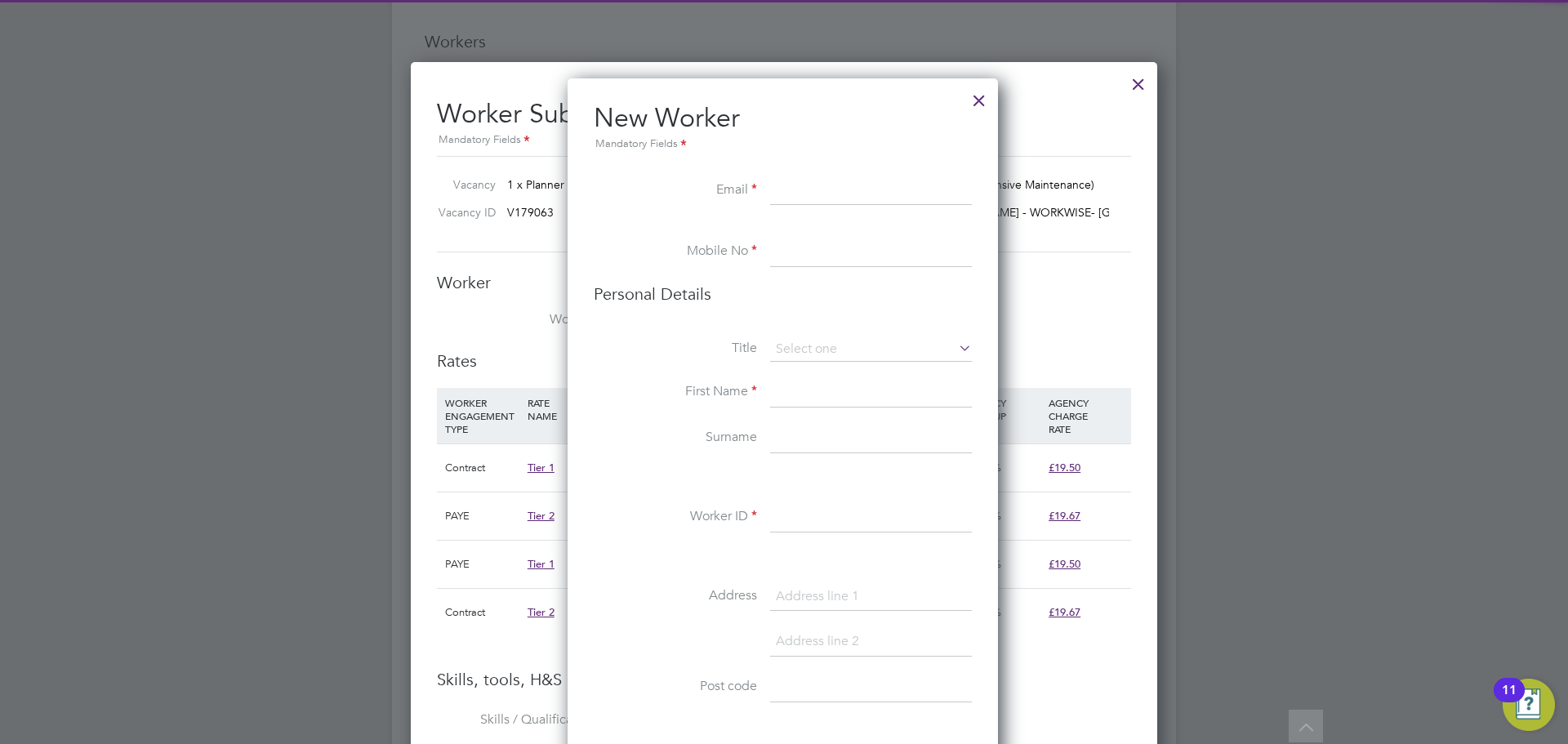
paste input "[EMAIL_ADDRESS][DOMAIN_NAME]"
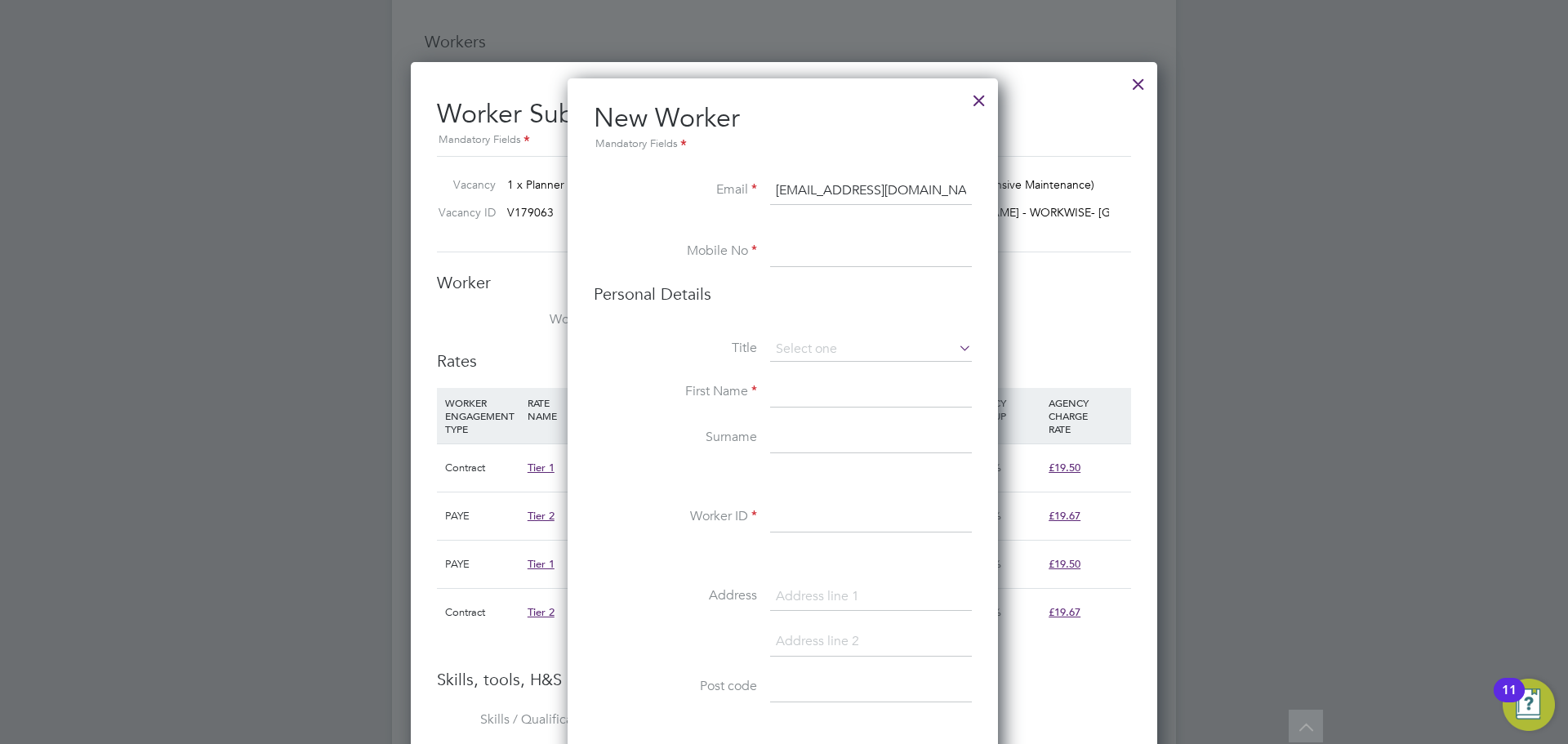
type input "[EMAIL_ADDRESS][DOMAIN_NAME]"
click at [824, 270] on li "Mobile No" at bounding box center [783, 261] width 378 height 46
click at [826, 269] on li "Mobile No" at bounding box center [783, 261] width 378 height 46
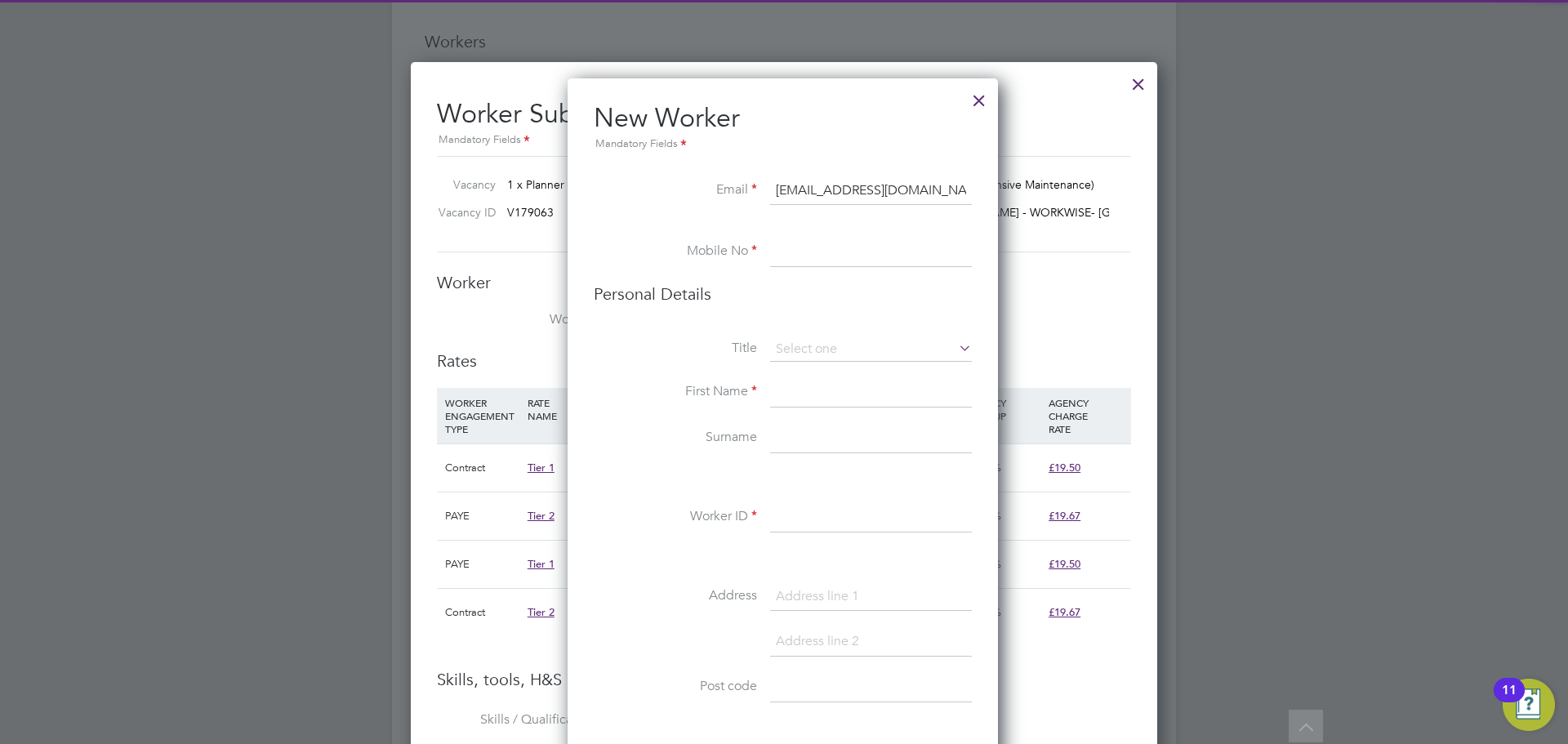
drag, startPoint x: 826, startPoint y: 264, endPoint x: 820, endPoint y: 254, distance: 11.7
click at [827, 264] on input at bounding box center [870, 252] width 202 height 30
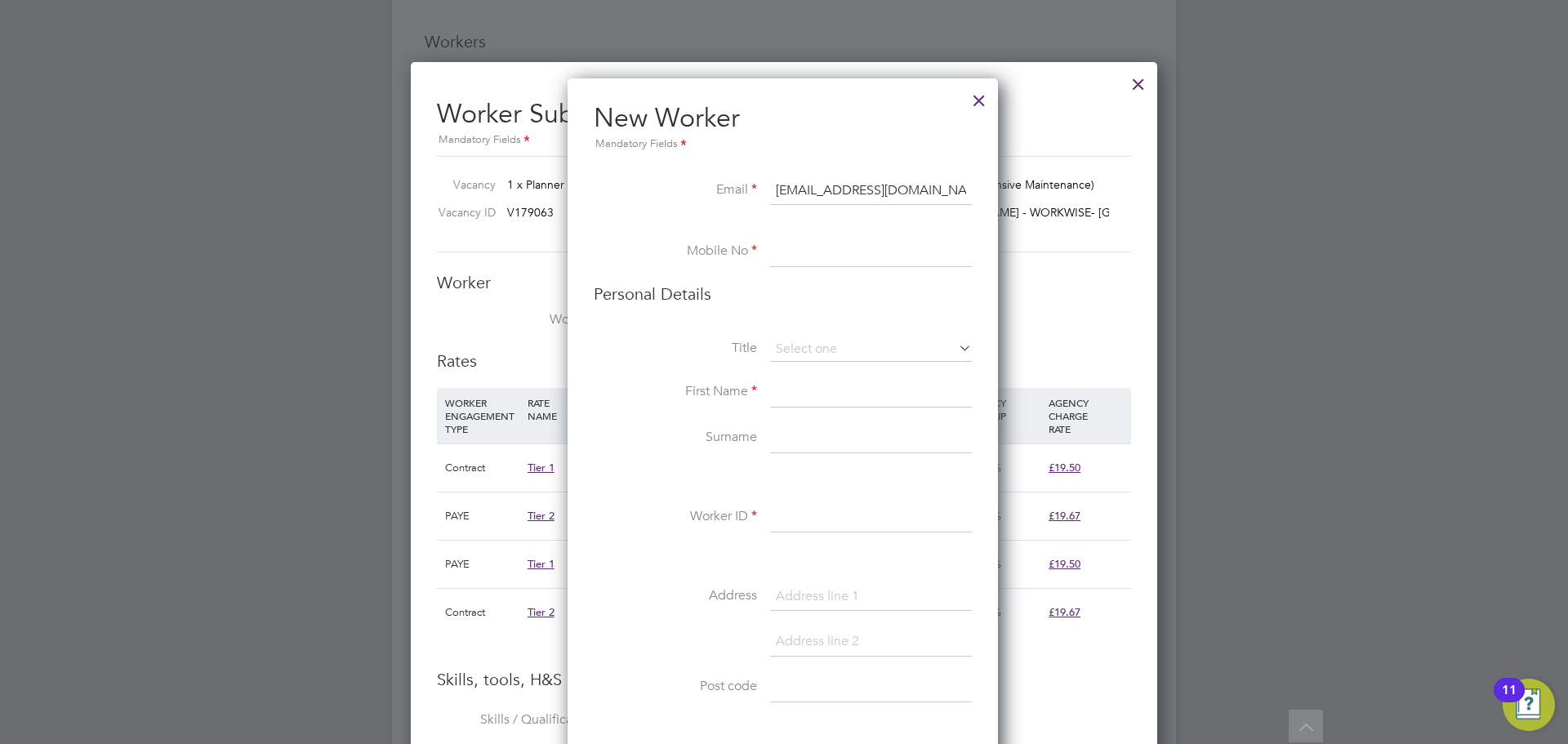
paste input "07707906339"
type input "07707906339"
click at [828, 337] on li "Personal Details" at bounding box center [783, 310] width 378 height 54
click at [827, 347] on input at bounding box center [870, 349] width 202 height 25
click at [824, 414] on li "Miss" at bounding box center [870, 416] width 204 height 21
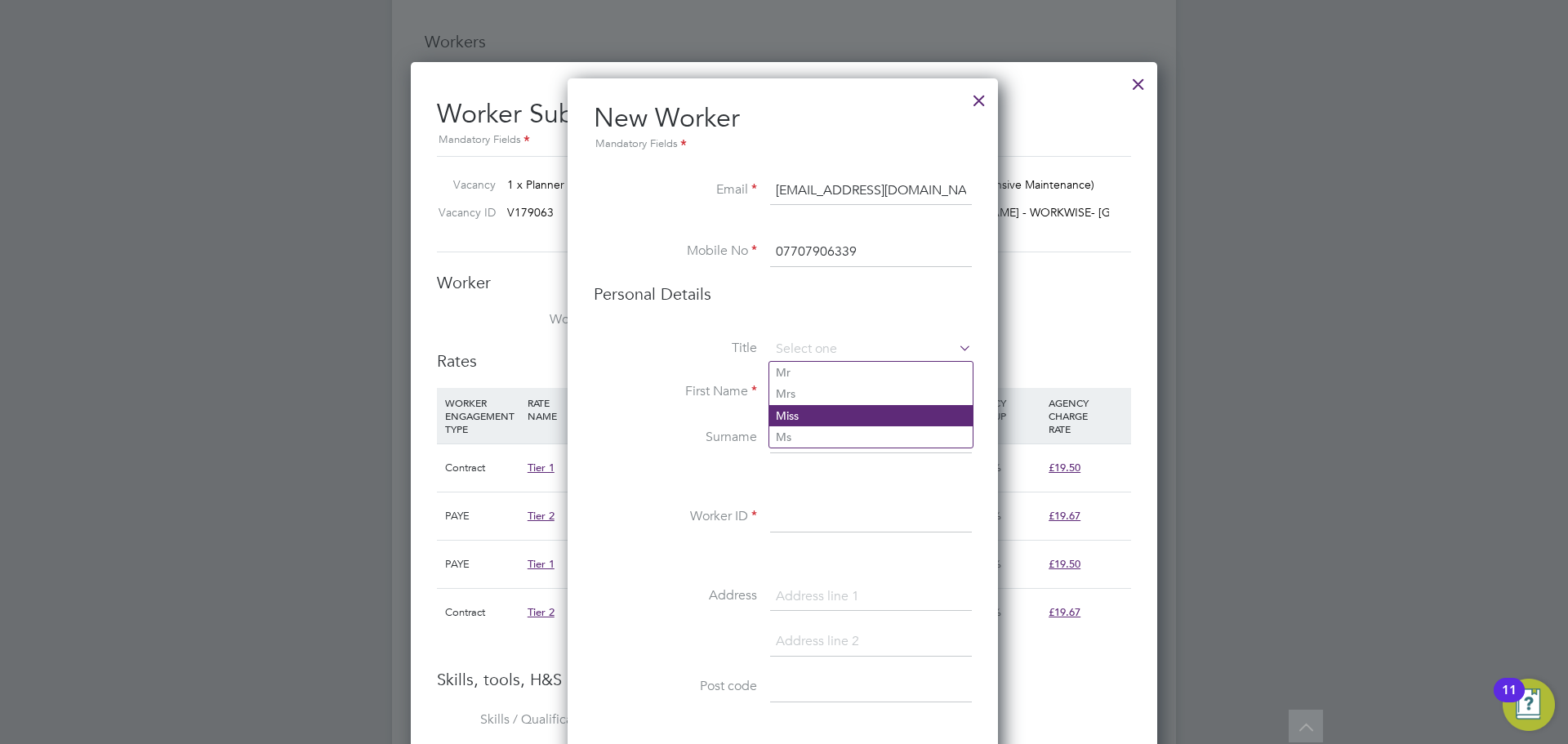
type input "Miss"
click at [813, 366] on li "Title Miss" at bounding box center [783, 358] width 378 height 41
click at [812, 344] on input at bounding box center [870, 349] width 202 height 25
click at [790, 438] on li "Ms" at bounding box center [870, 436] width 204 height 21
type input "Ms"
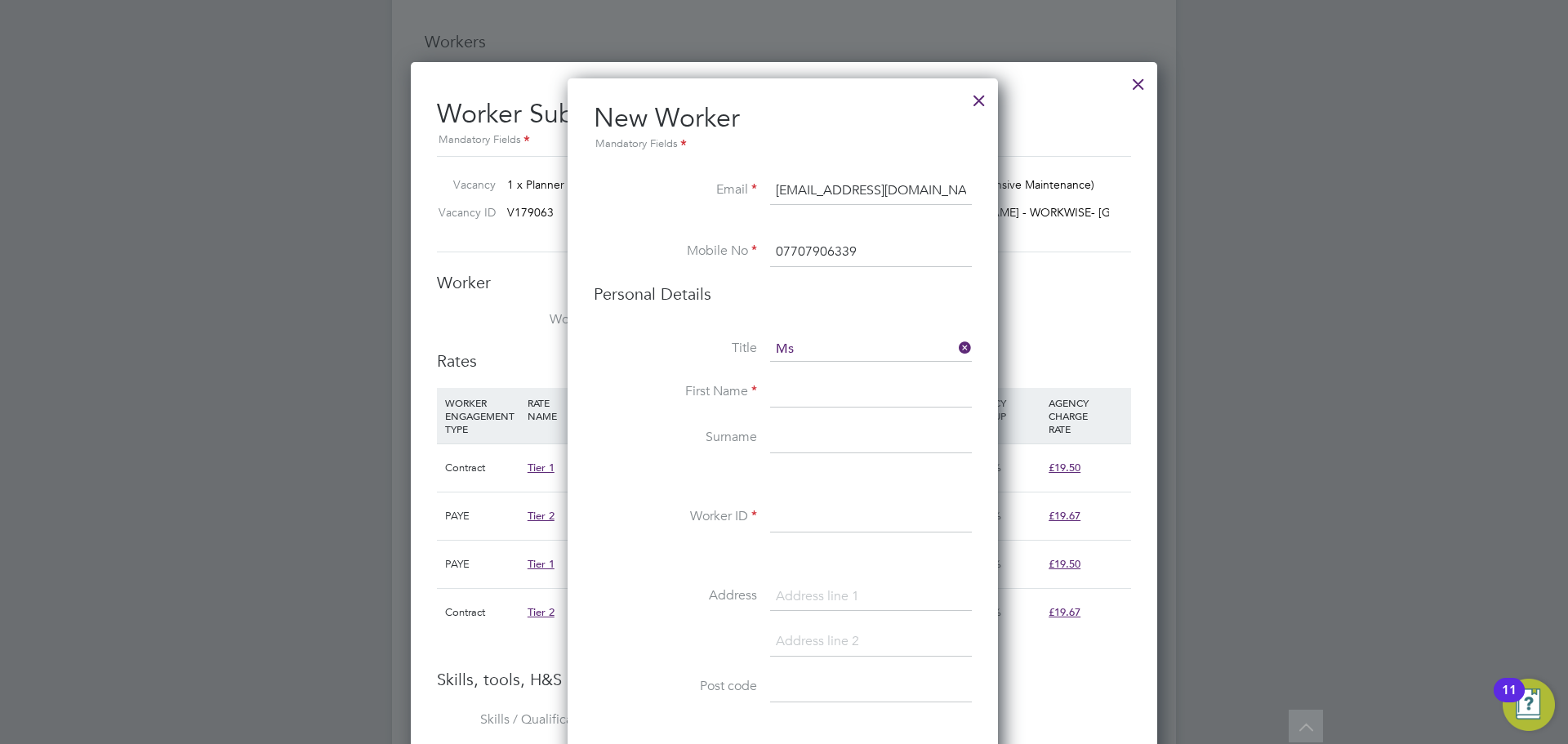
click at [814, 399] on input at bounding box center [870, 393] width 202 height 30
paste input "[PERSON_NAME]"
drag, startPoint x: 881, startPoint y: 392, endPoint x: 813, endPoint y: 421, distance: 73.9
click at [813, 421] on li "First Name [PERSON_NAME]" at bounding box center [783, 401] width 378 height 46
type input "[PERSON_NAME]"
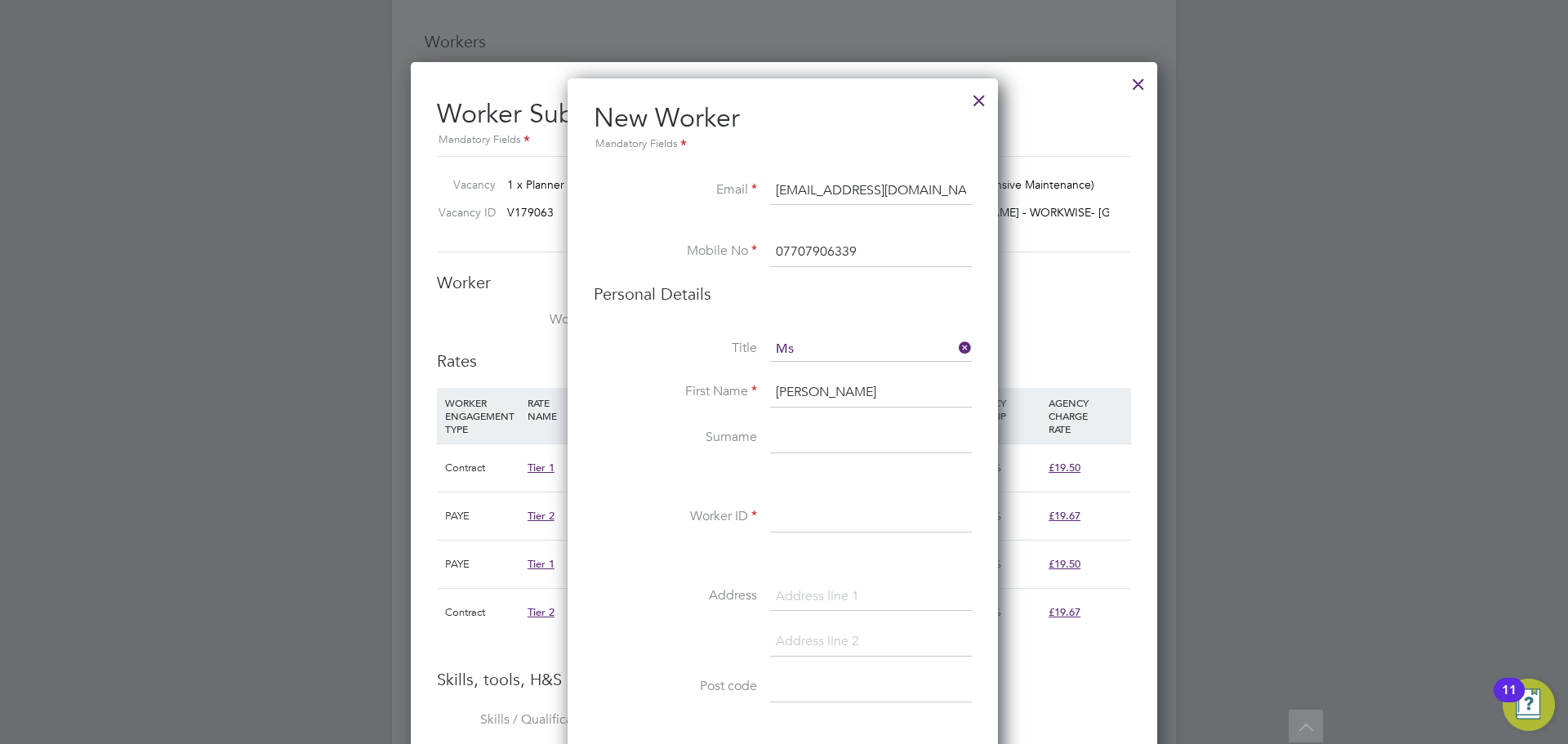
drag, startPoint x: 824, startPoint y: 442, endPoint x: 836, endPoint y: 435, distance: 13.9
click at [824, 442] on input at bounding box center [870, 439] width 202 height 30
paste input "[PERSON_NAME]"
type input "[PERSON_NAME]"
drag, startPoint x: 884, startPoint y: 398, endPoint x: 819, endPoint y: 416, distance: 67.4
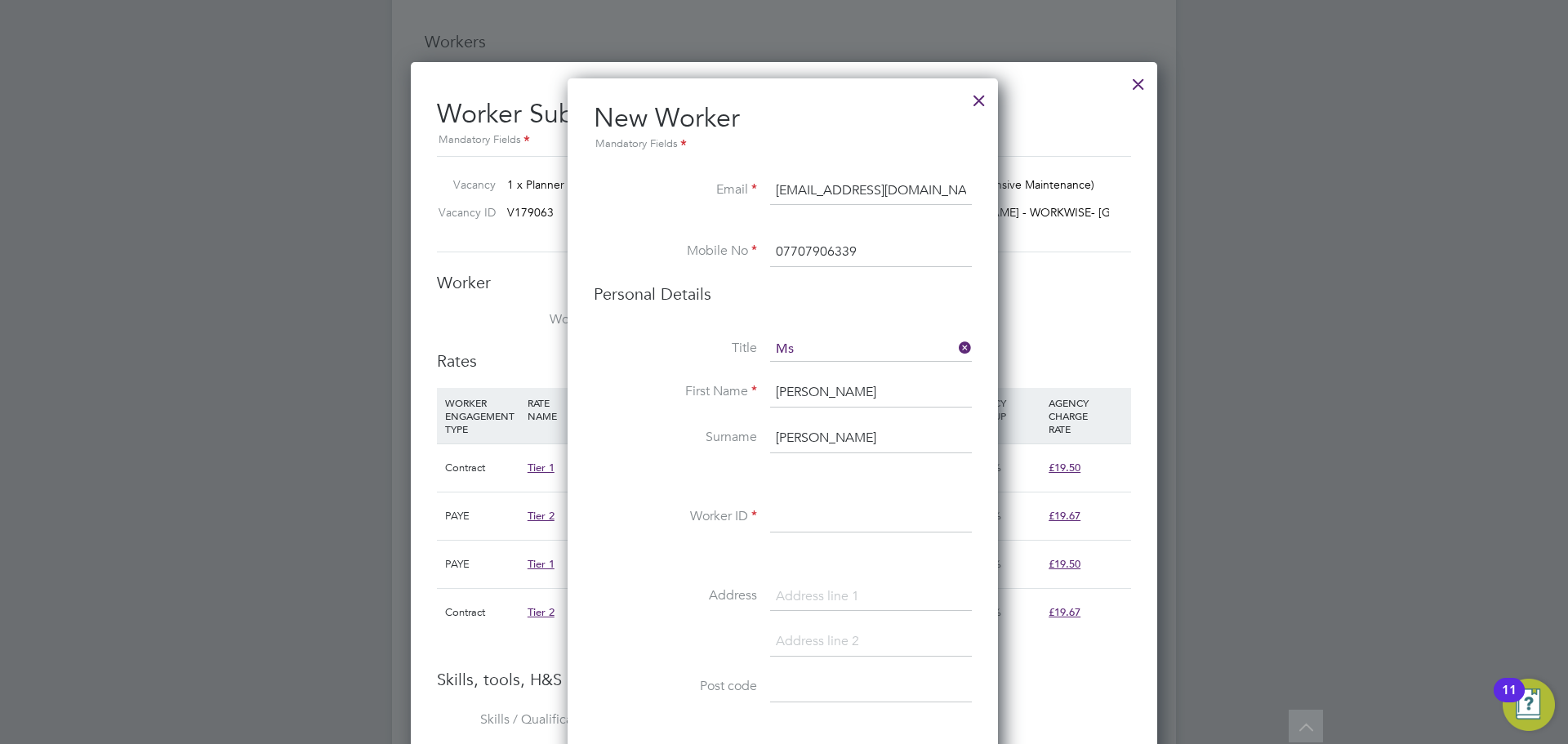
click at [819, 416] on li "First Name [PERSON_NAME]" at bounding box center [783, 401] width 378 height 46
type input "[PERSON_NAME]"
click at [867, 499] on div "Title Ms First Name [PERSON_NAME] [PERSON_NAME] Worker ID Address Post code Dat…" at bounding box center [783, 634] width 378 height 593
click at [866, 524] on input at bounding box center [870, 518] width 202 height 30
paste input "312031"
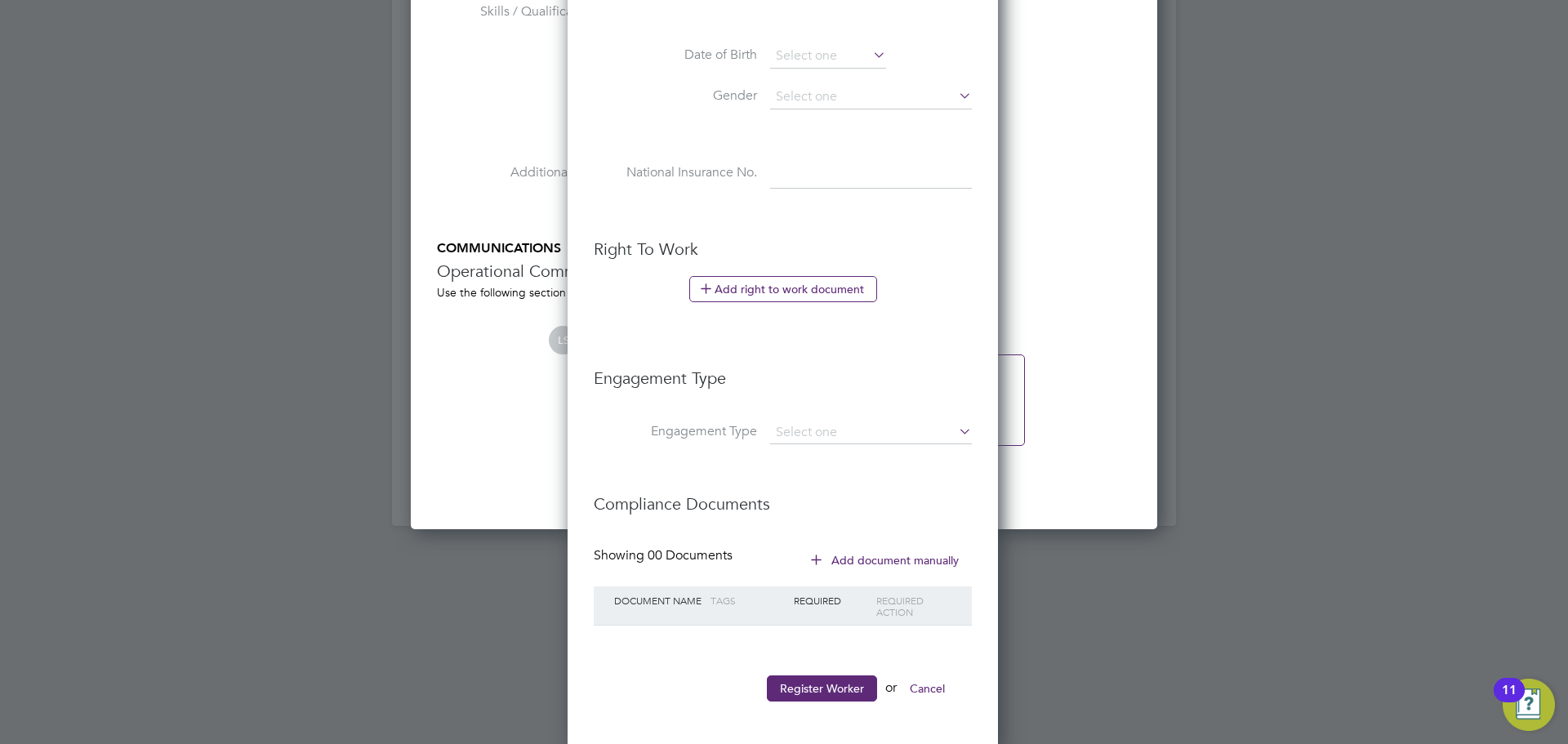
scroll to position [2104, 0]
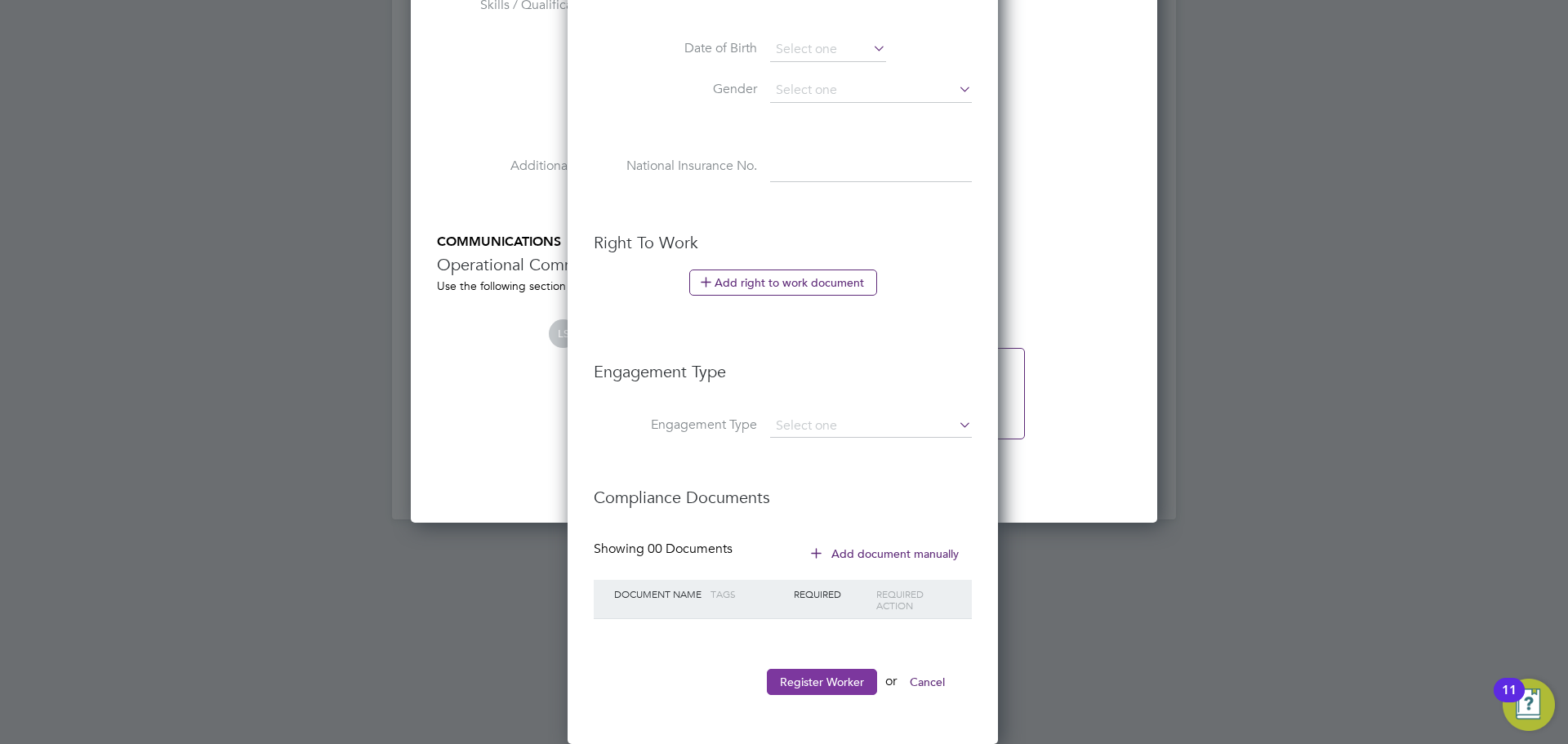
type input "312031"
click at [812, 684] on button "Register Worker" at bounding box center [821, 682] width 110 height 26
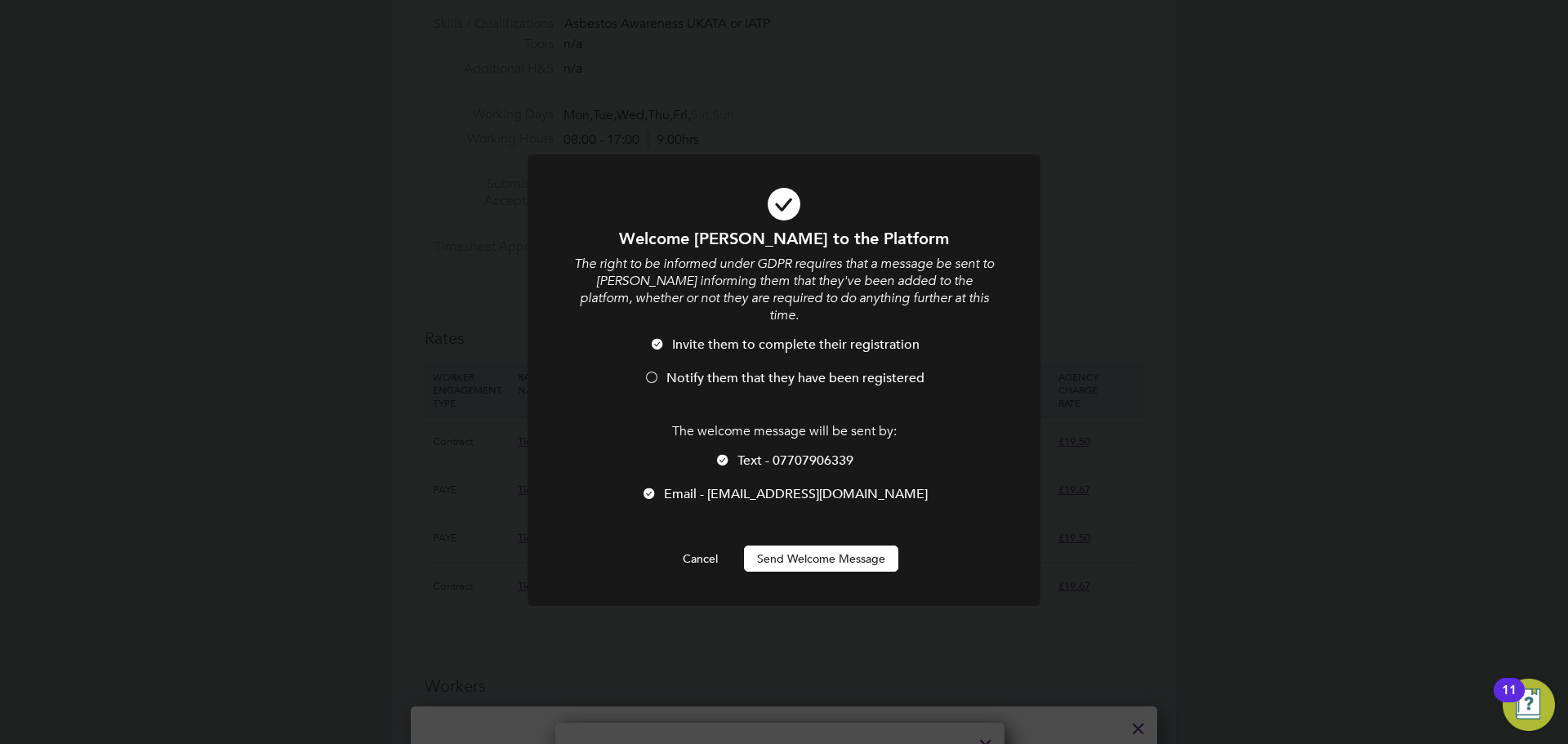
click at [743, 370] on span "Notify them that they have been registered" at bounding box center [795, 378] width 258 height 16
click at [823, 545] on button "Send Welcome Message" at bounding box center [820, 558] width 154 height 26
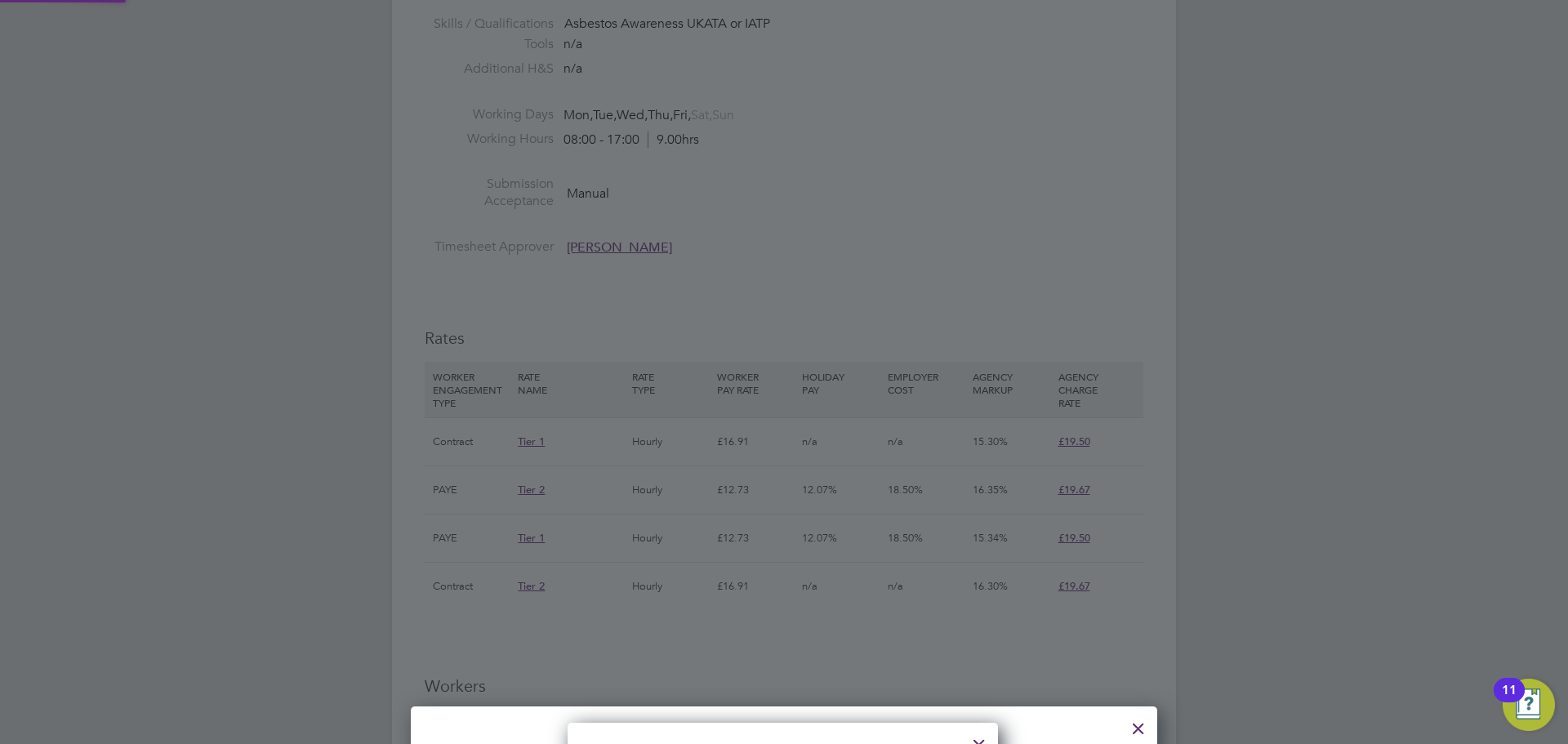
type input "[PERSON_NAME] (312031)"
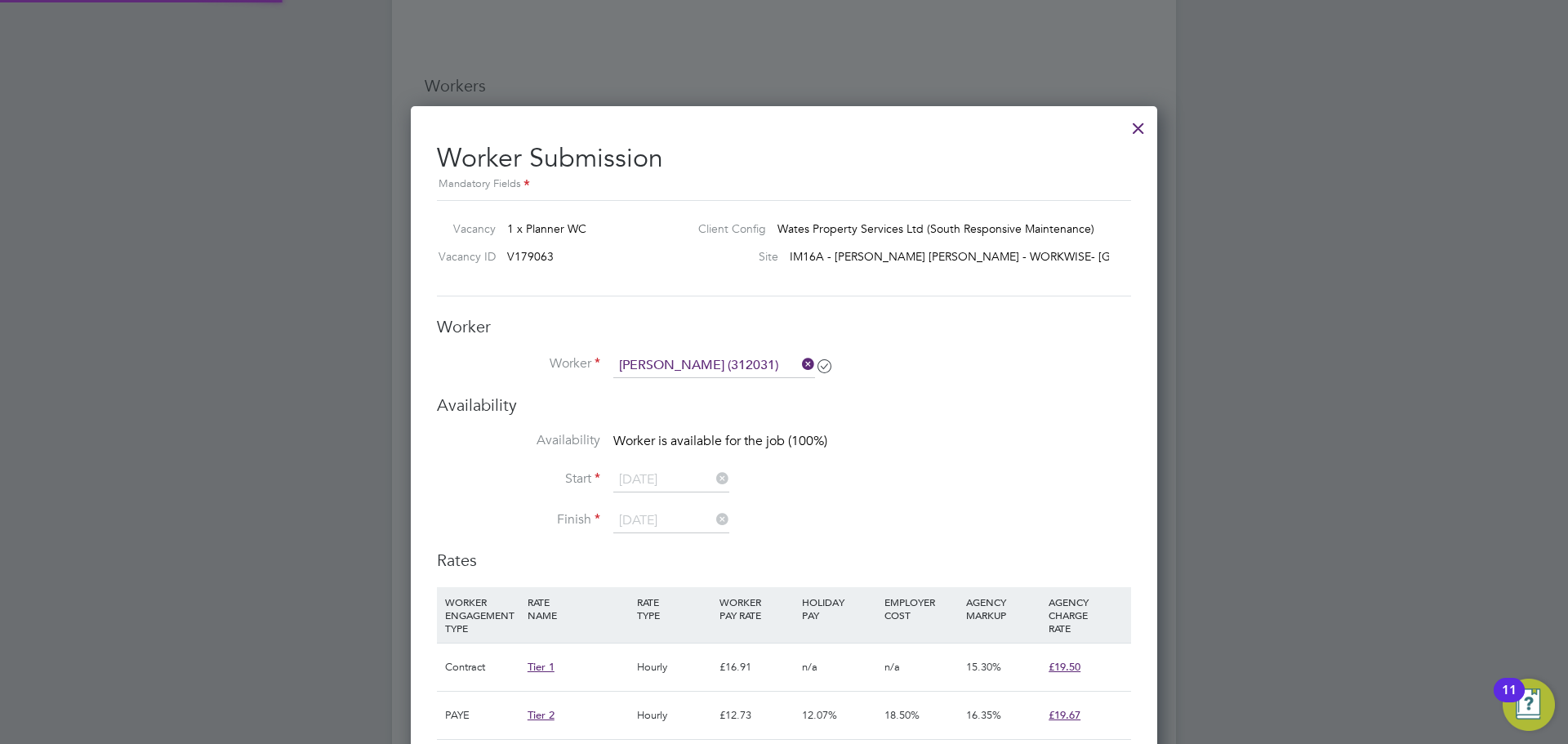
scroll to position [1389, 0]
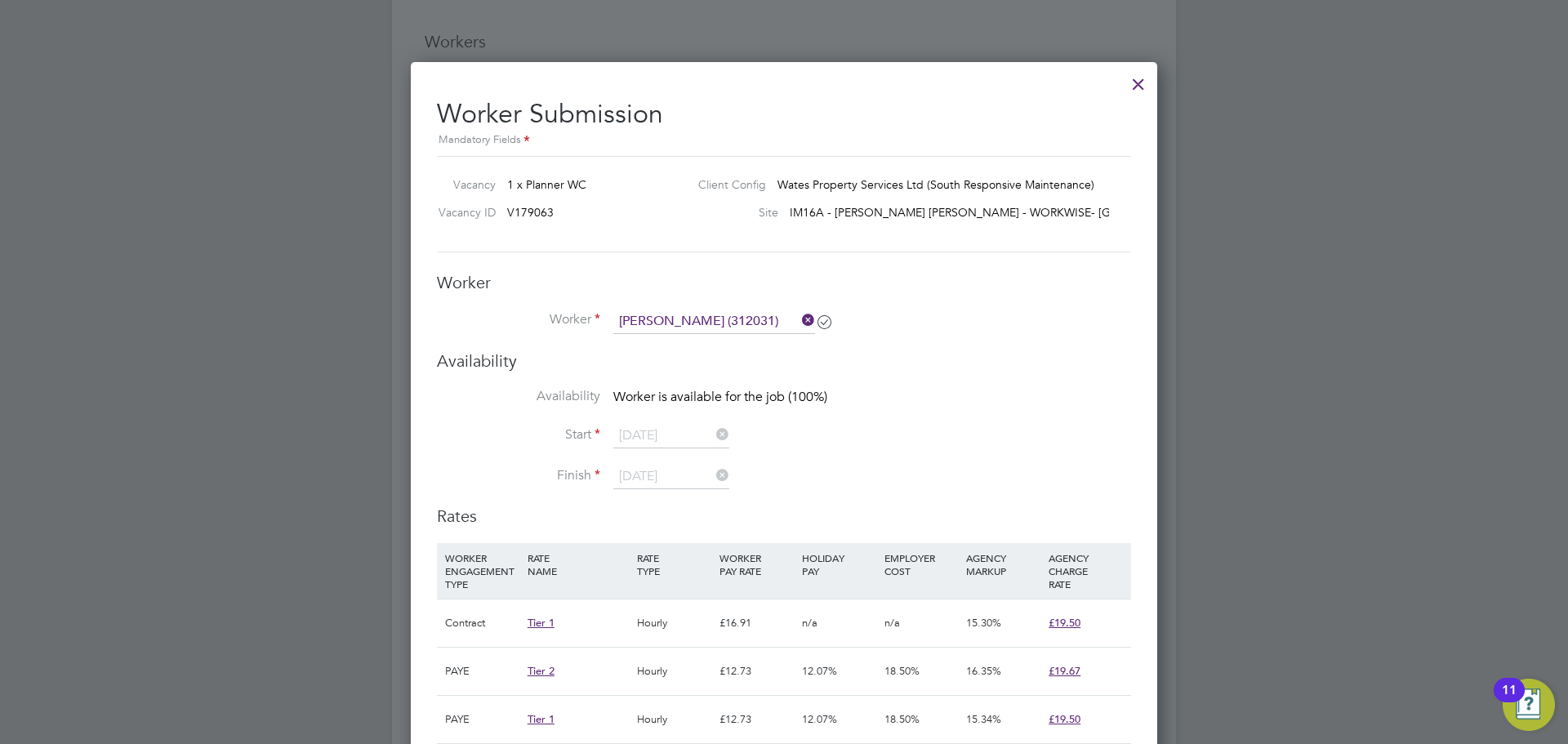
click at [1149, 87] on div at bounding box center [1138, 80] width 30 height 30
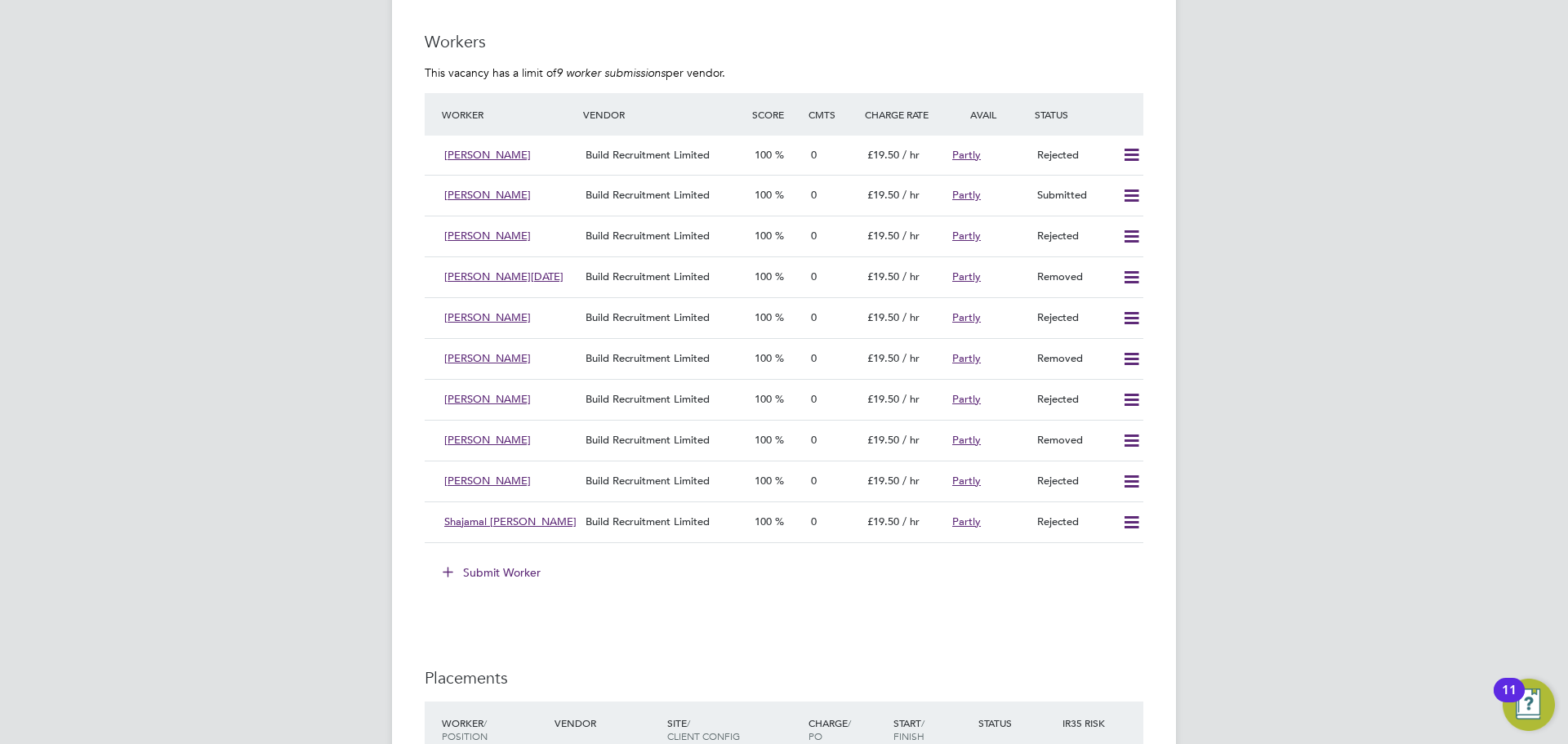
click at [549, 575] on button "Submit Worker" at bounding box center [492, 573] width 123 height 26
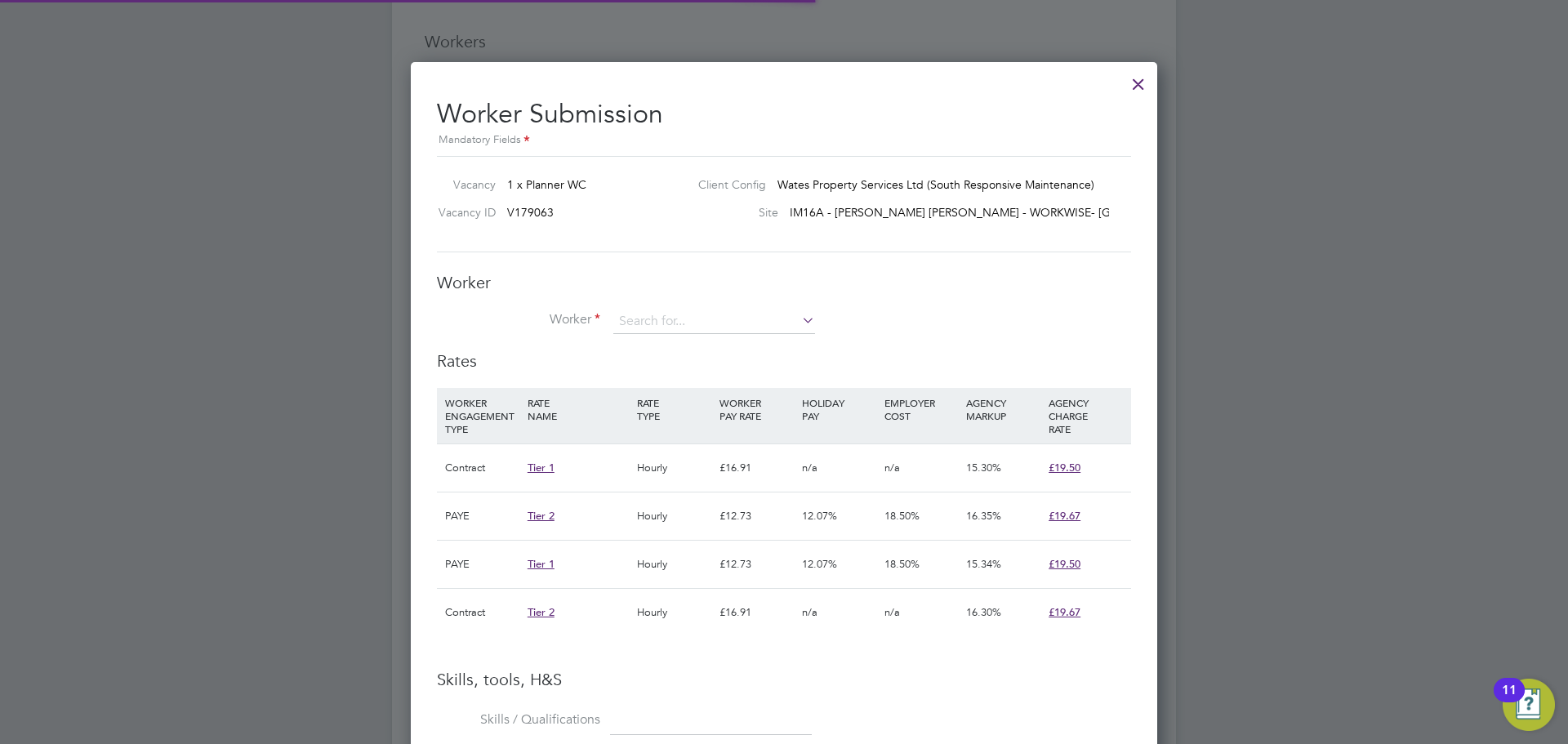
scroll to position [49, 111]
click at [655, 316] on input at bounding box center [714, 321] width 202 height 25
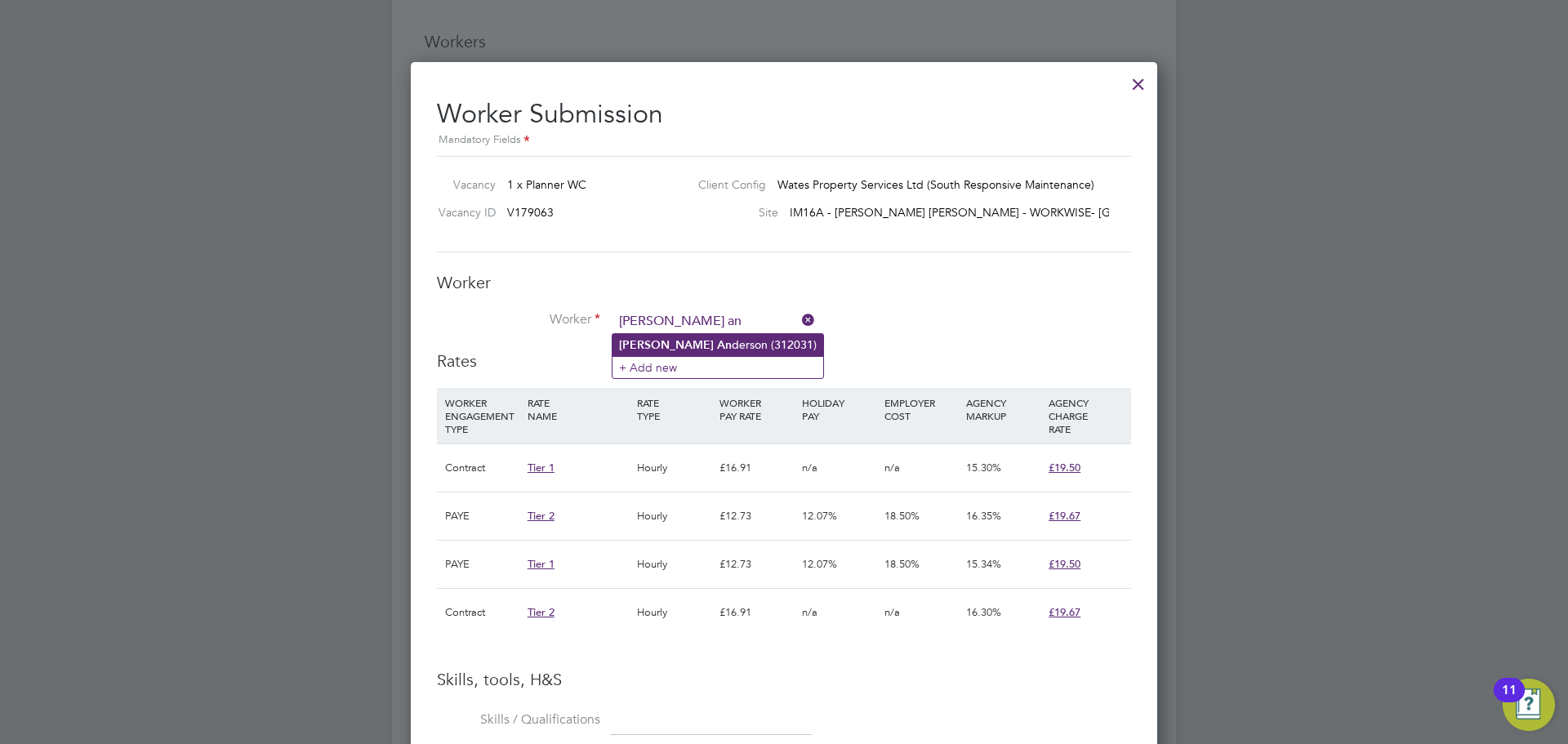
click at [711, 353] on li "[PERSON_NAME] An derson (312031)" at bounding box center [717, 345] width 210 height 22
type input "[PERSON_NAME] (312031)"
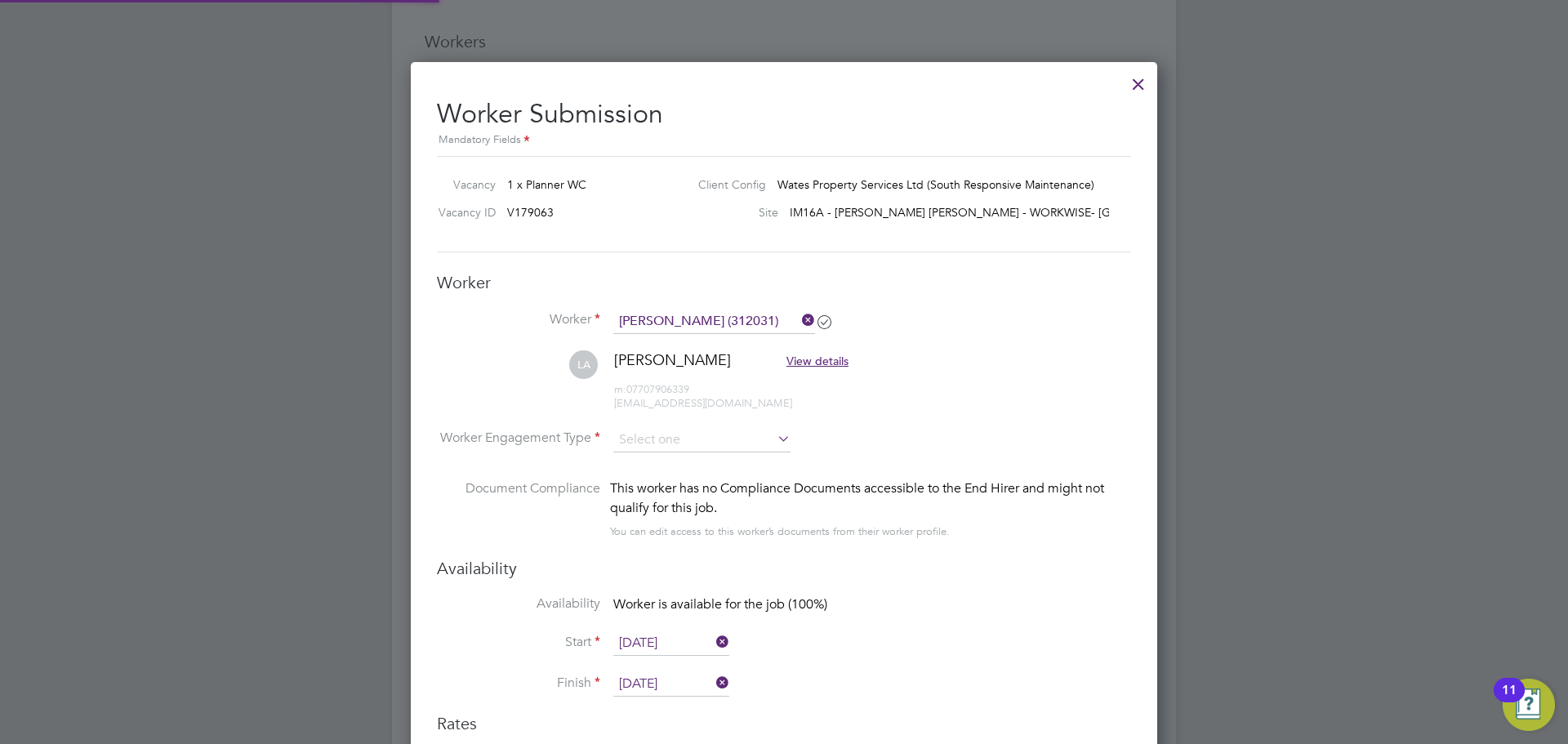
scroll to position [1528, 747]
click at [704, 437] on input at bounding box center [702, 440] width 177 height 25
click at [686, 462] on li "Contract" at bounding box center [702, 463] width 179 height 21
type input "Contract"
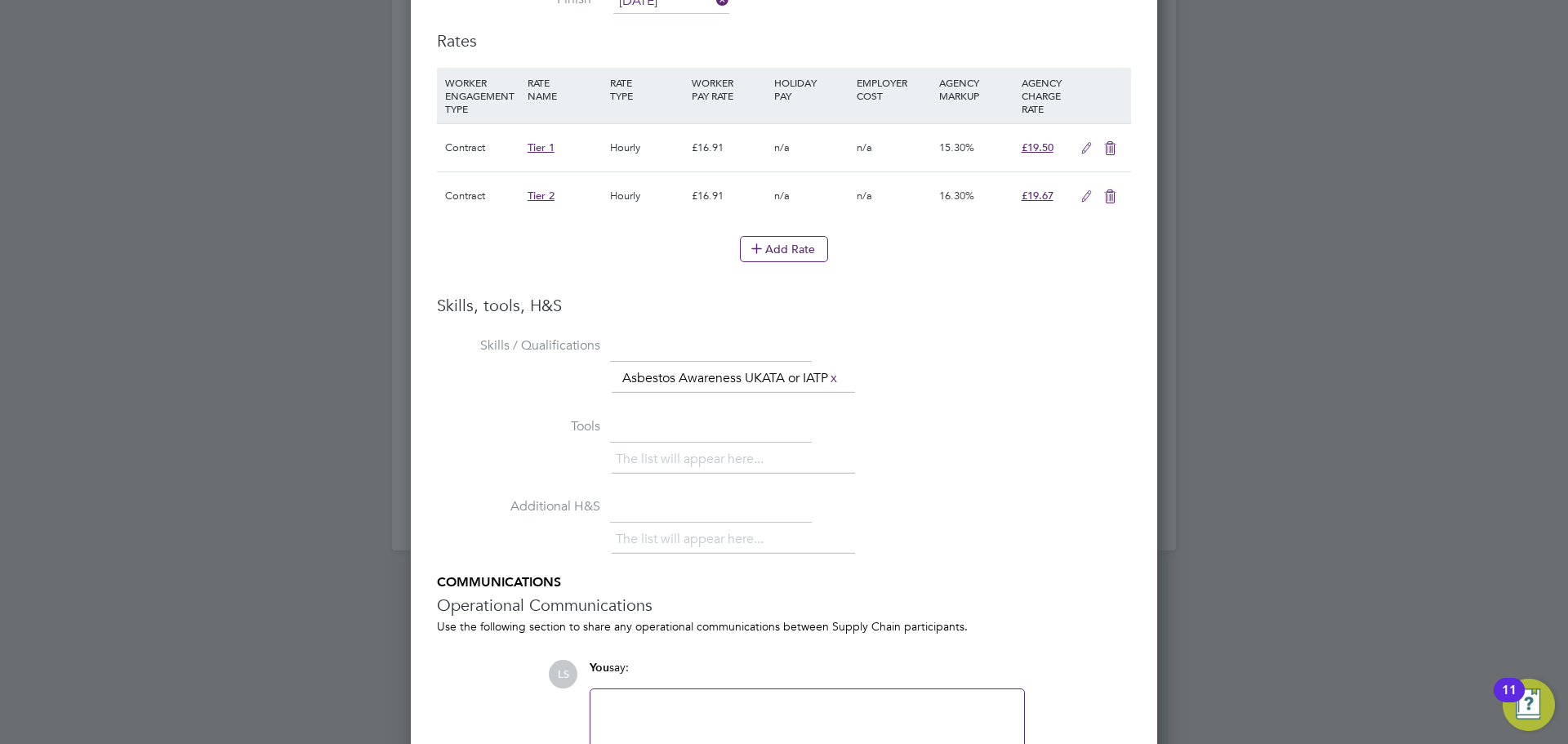
scroll to position [2206, 0]
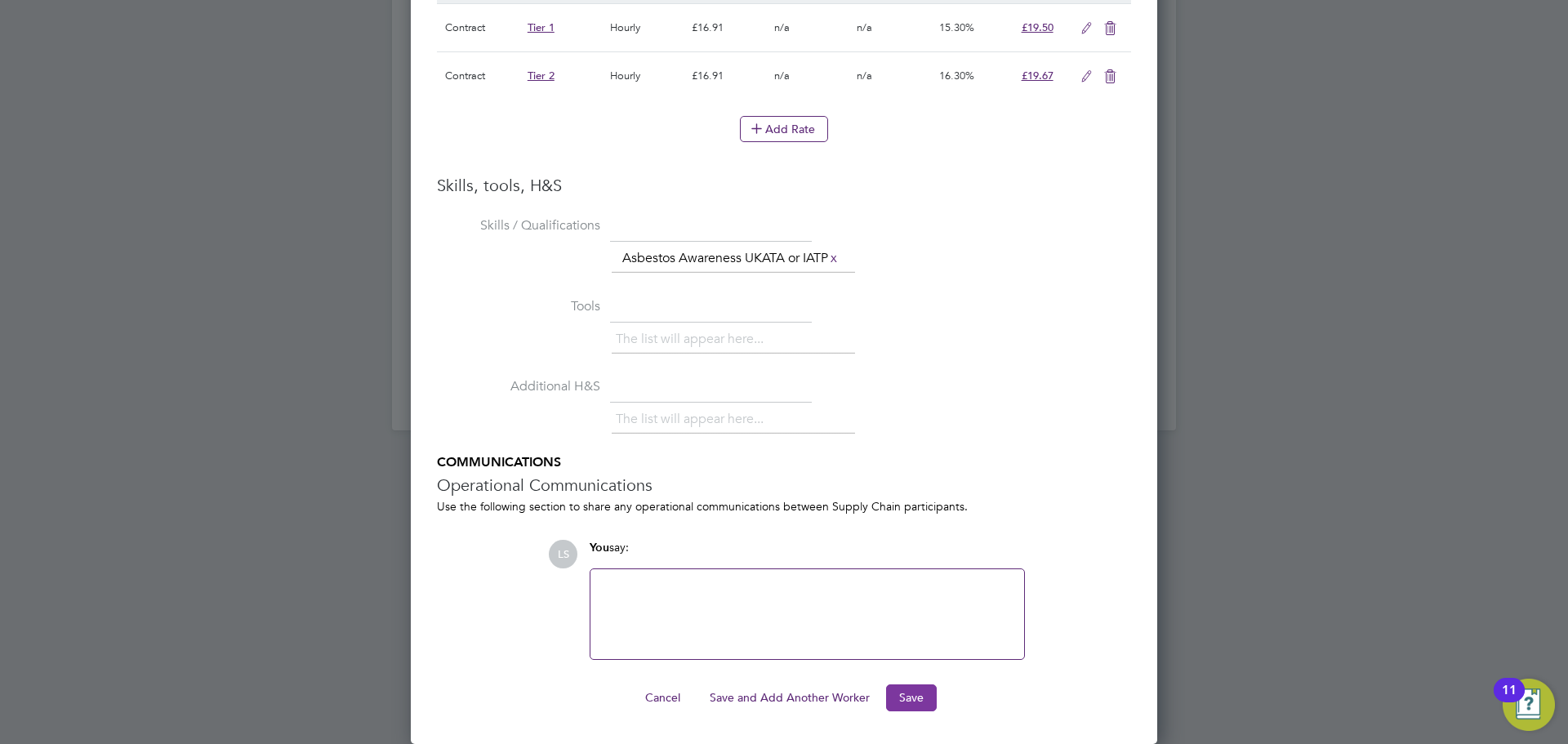
click at [923, 704] on button "Save" at bounding box center [910, 697] width 50 height 26
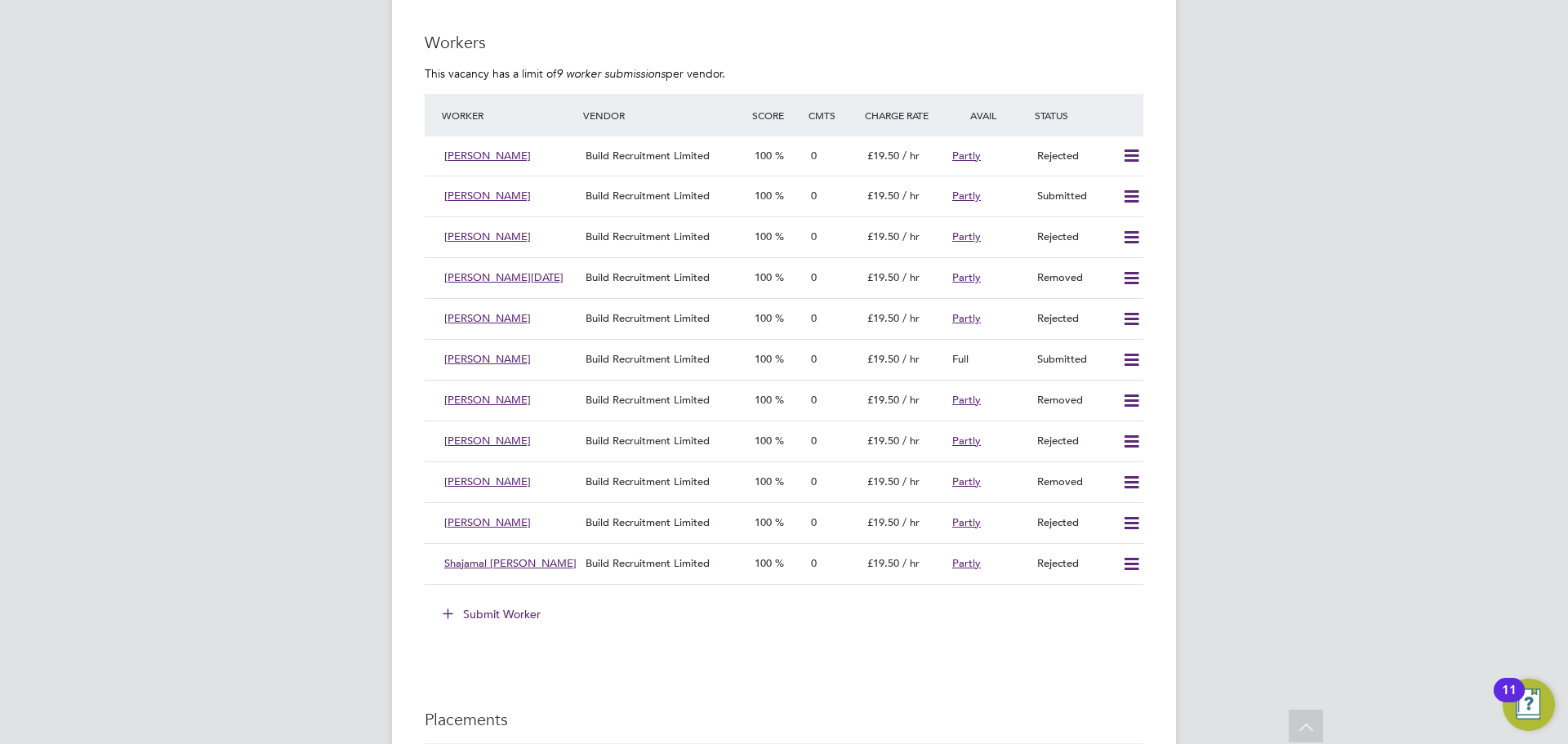
scroll to position [1389, 0]
click at [509, 622] on button "Submit Worker" at bounding box center [492, 614] width 123 height 26
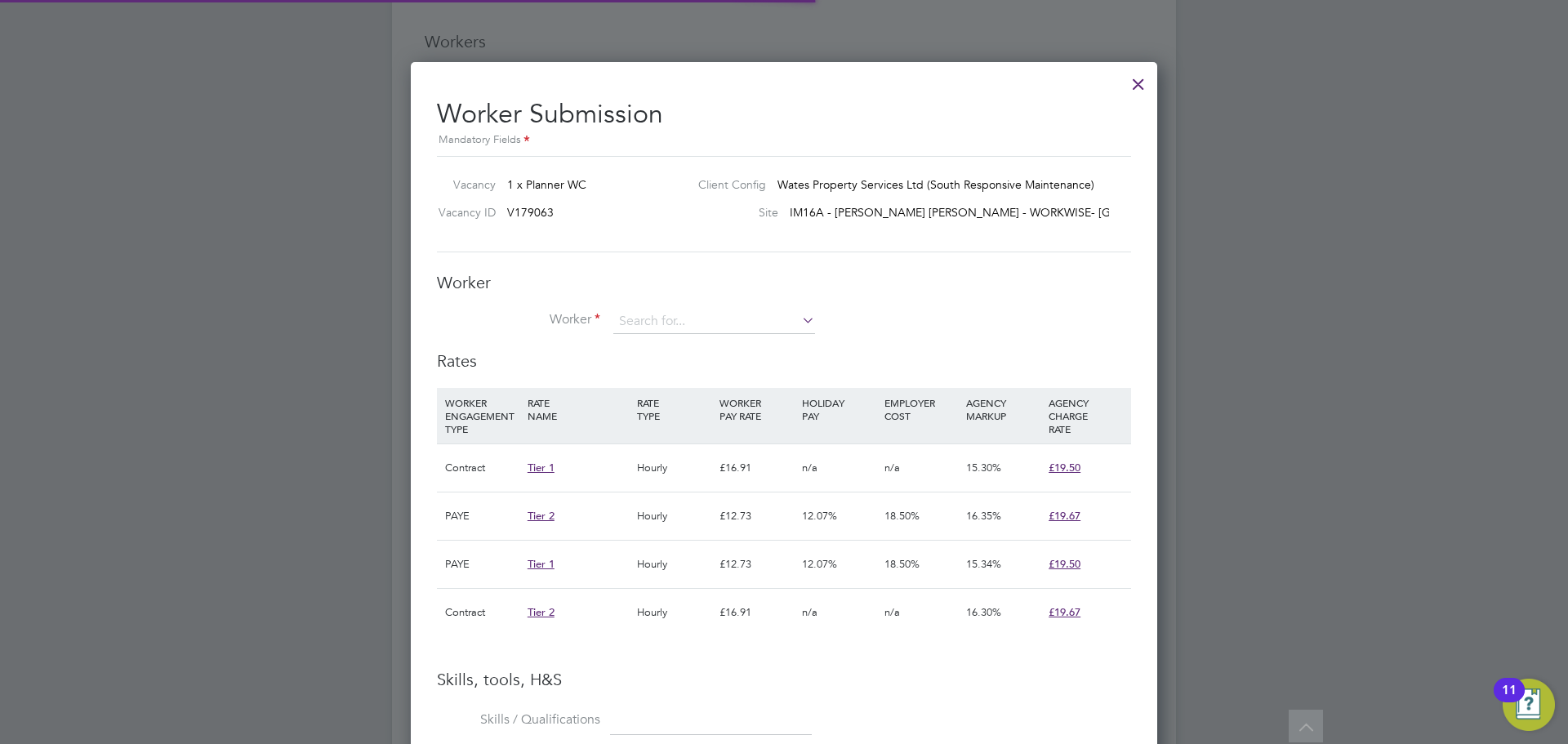
scroll to position [49, 111]
click at [674, 332] on input at bounding box center [714, 321] width 202 height 25
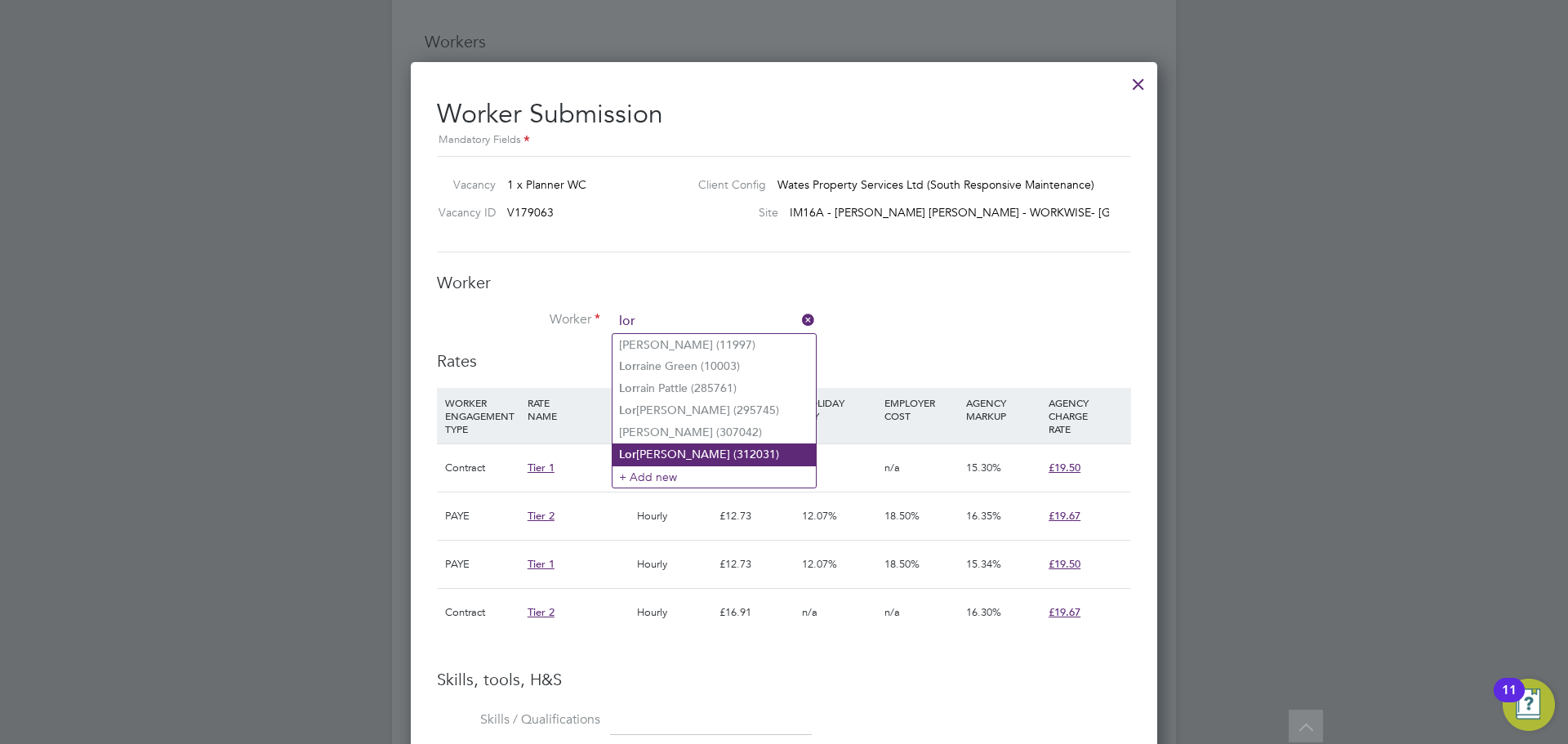
click at [704, 451] on li "Lor [PERSON_NAME] (312031)" at bounding box center [714, 455] width 204 height 22
type input "[PERSON_NAME] (312031)"
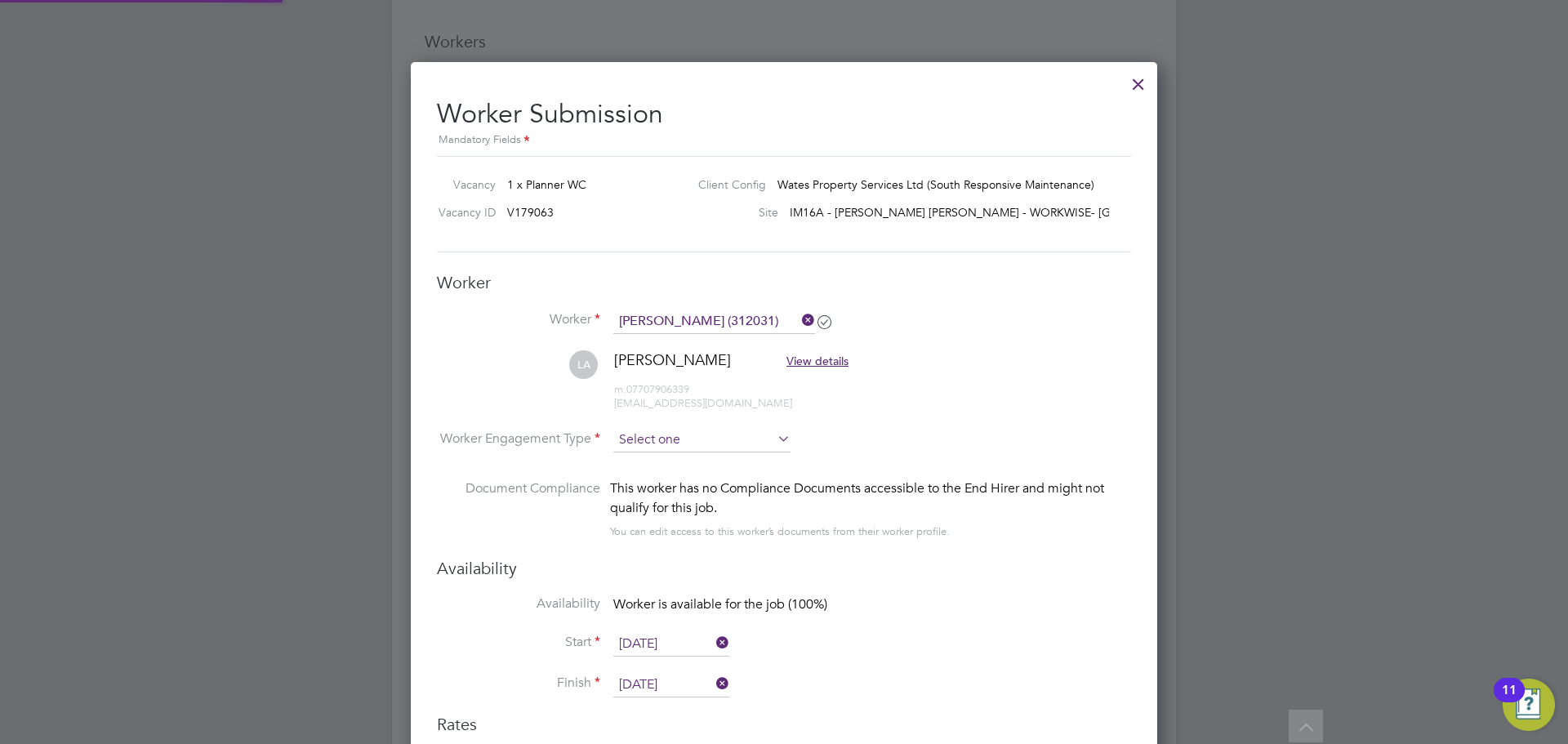
click at [676, 433] on input at bounding box center [702, 440] width 177 height 25
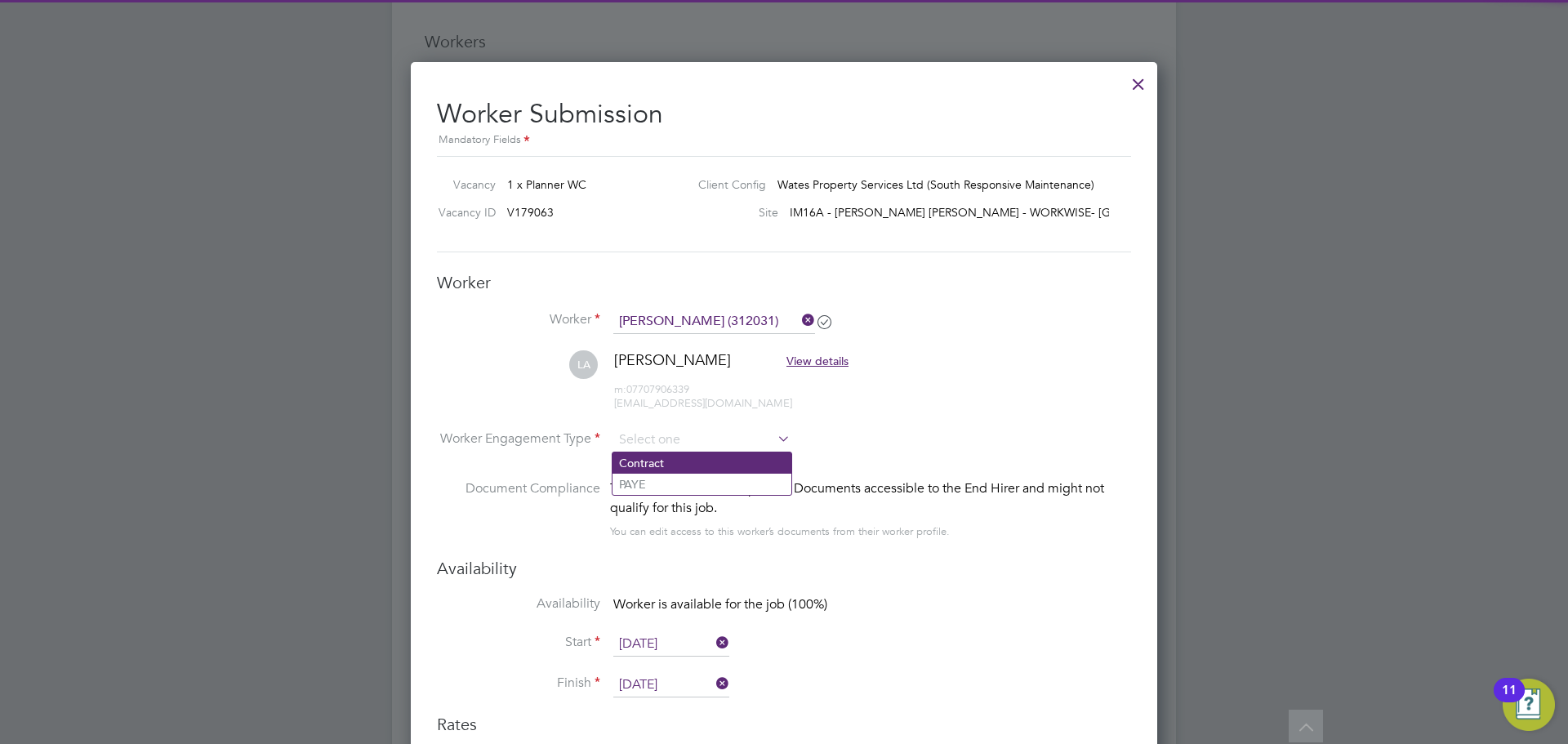
click at [675, 459] on li "Contract" at bounding box center [702, 463] width 179 height 21
type input "Contract"
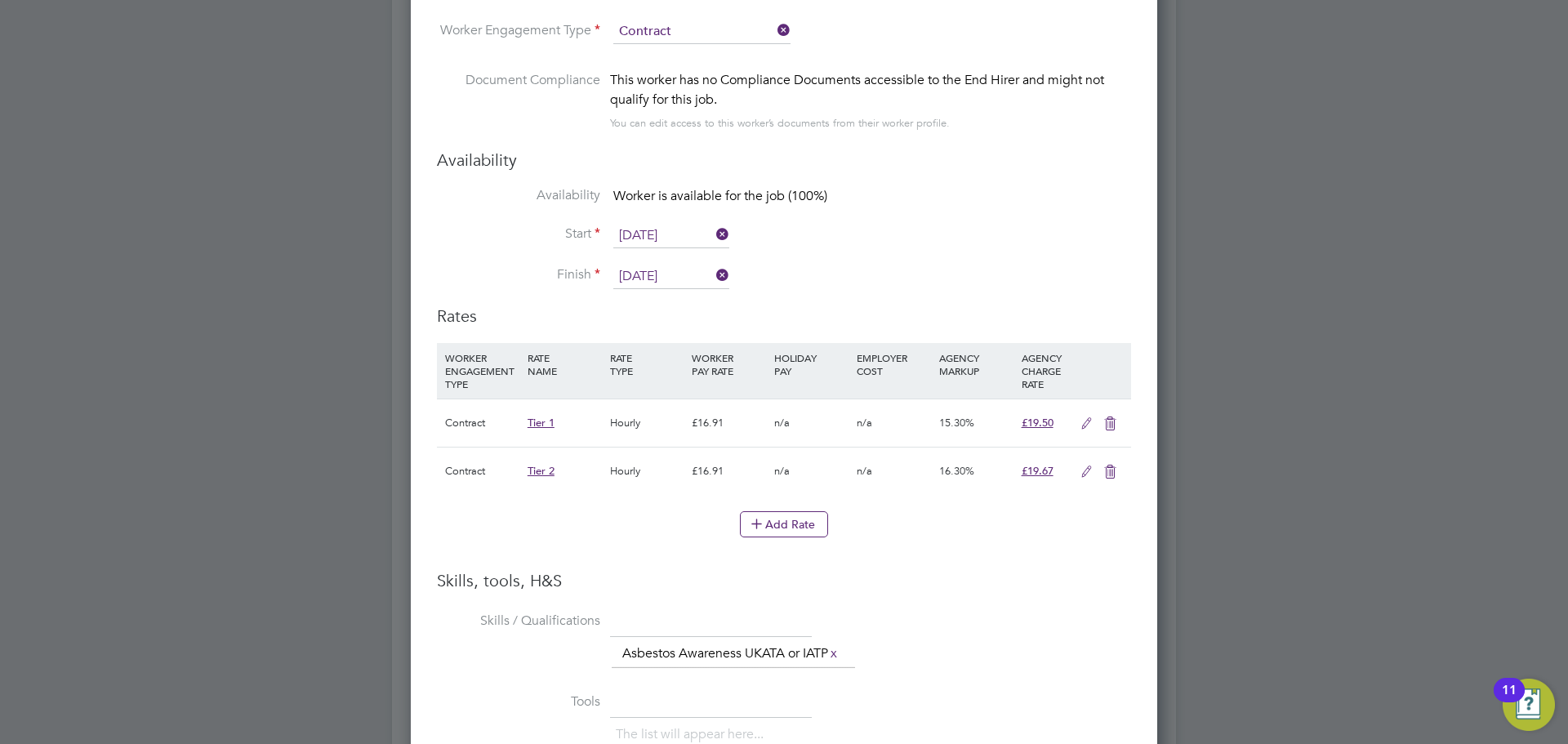
click at [1111, 466] on icon at bounding box center [1111, 472] width 20 height 13
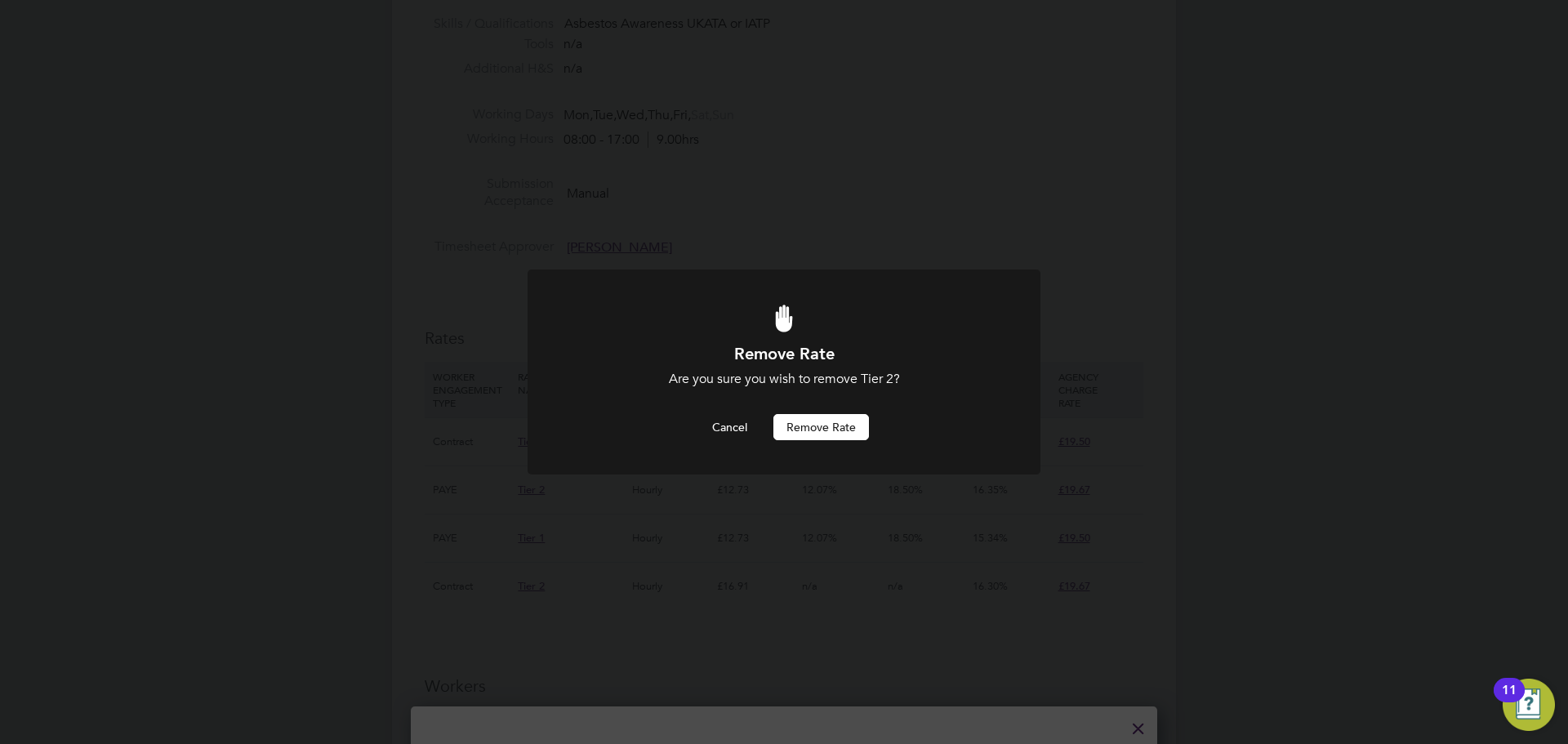
click at [789, 426] on button "Remove rate" at bounding box center [821, 427] width 95 height 26
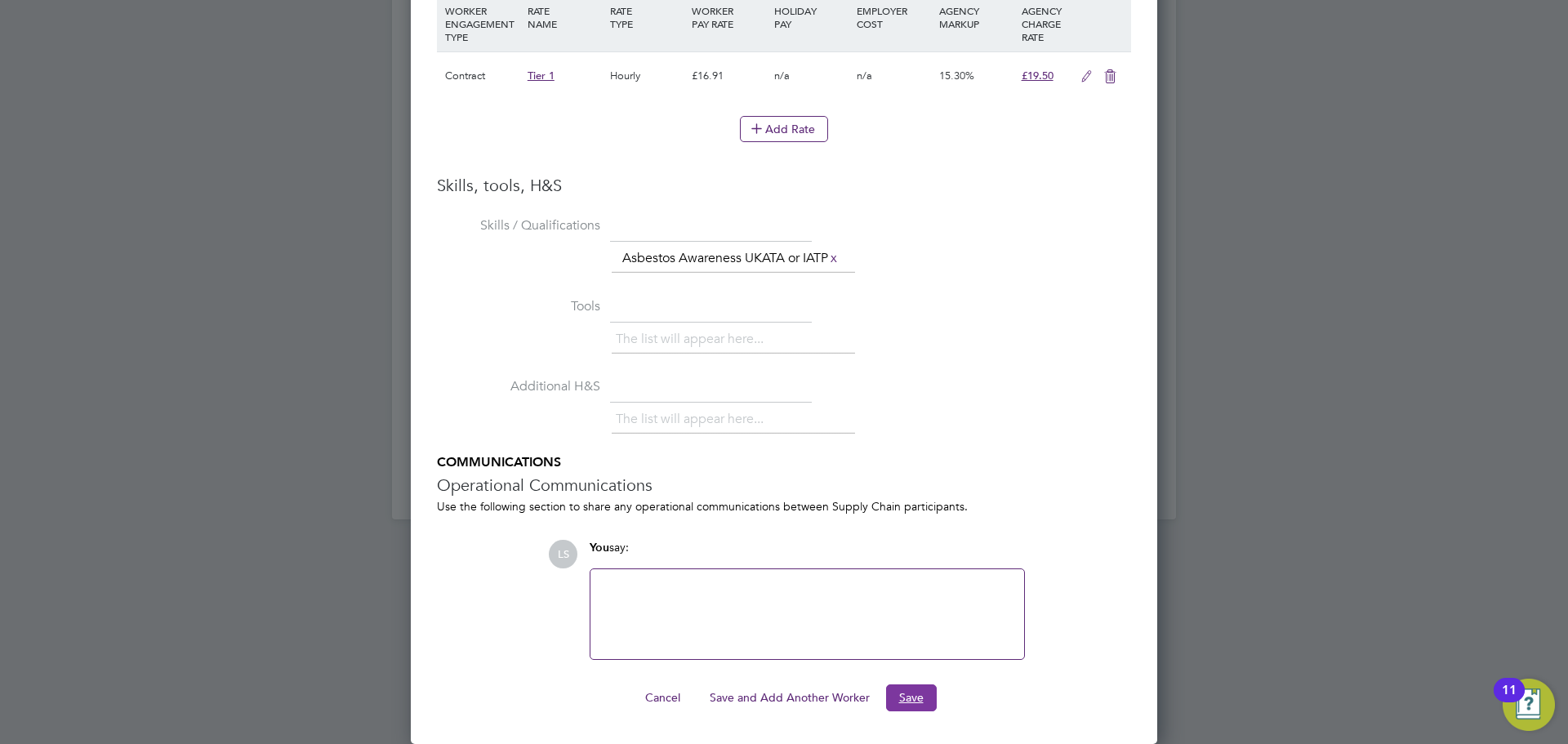
click at [886, 704] on button "Save" at bounding box center [910, 697] width 50 height 26
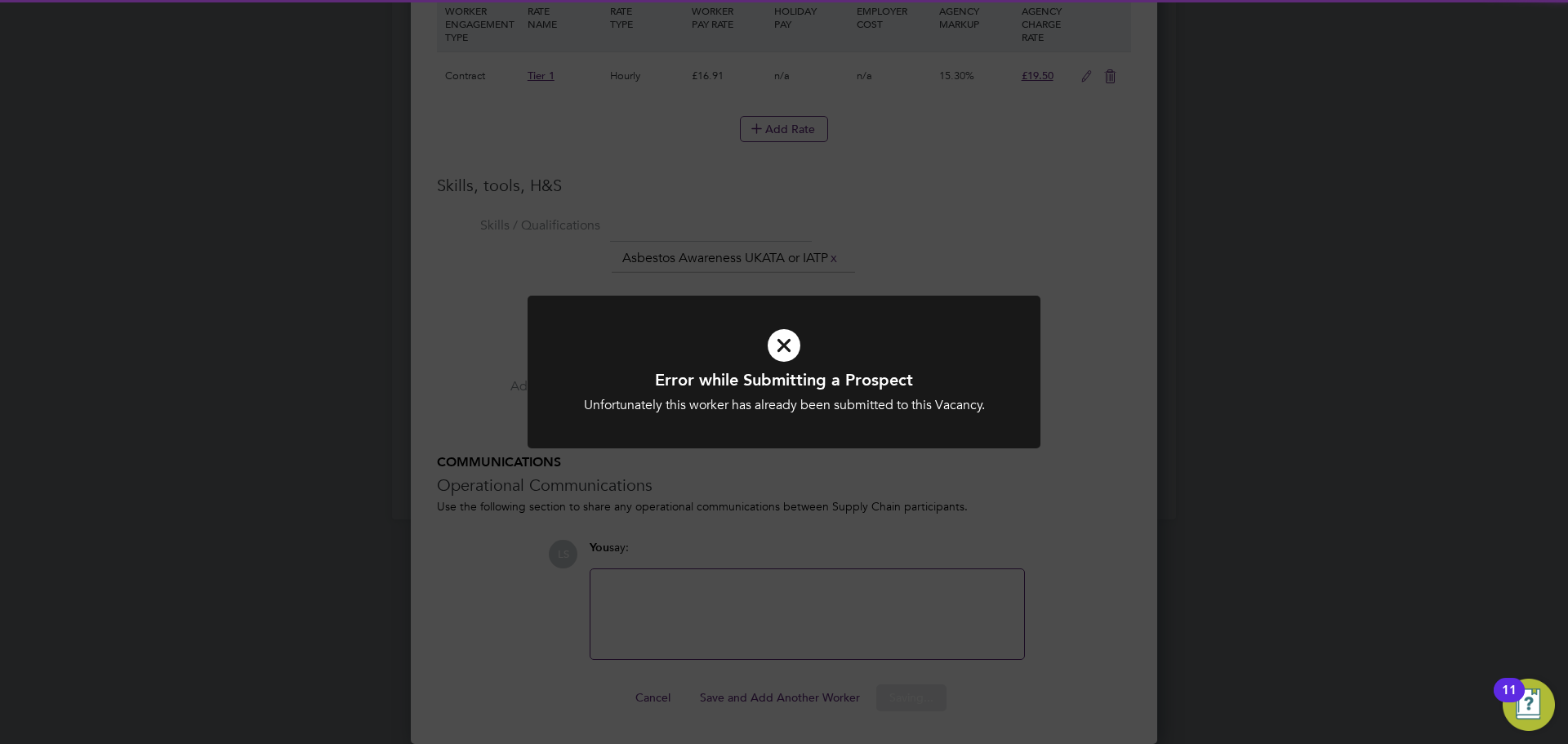
click at [1301, 627] on div "Error while Submitting a Prospect Unfortunately this worker has already been su…" at bounding box center [784, 372] width 1568 height 744
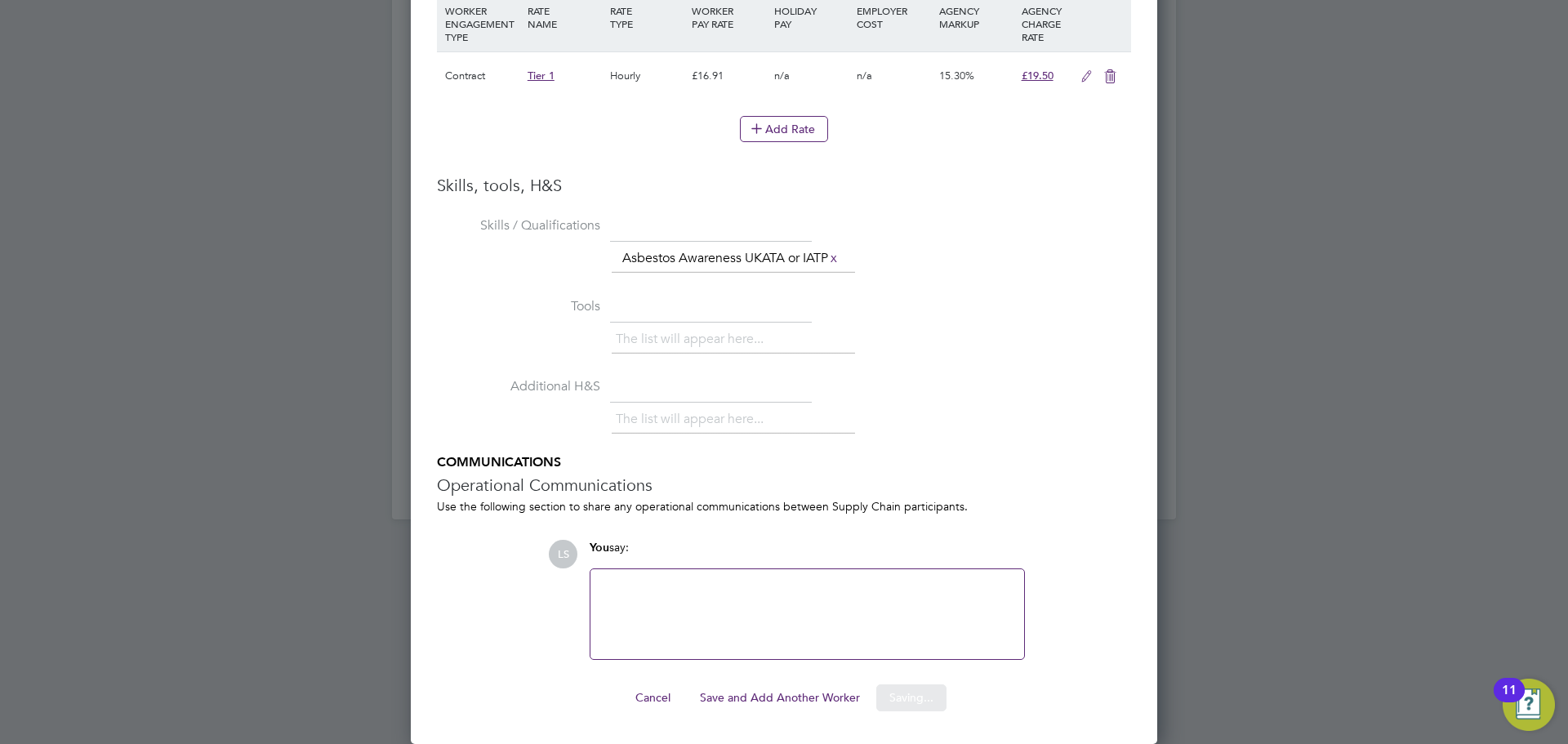
click at [1306, 585] on div at bounding box center [784, 372] width 1568 height 744
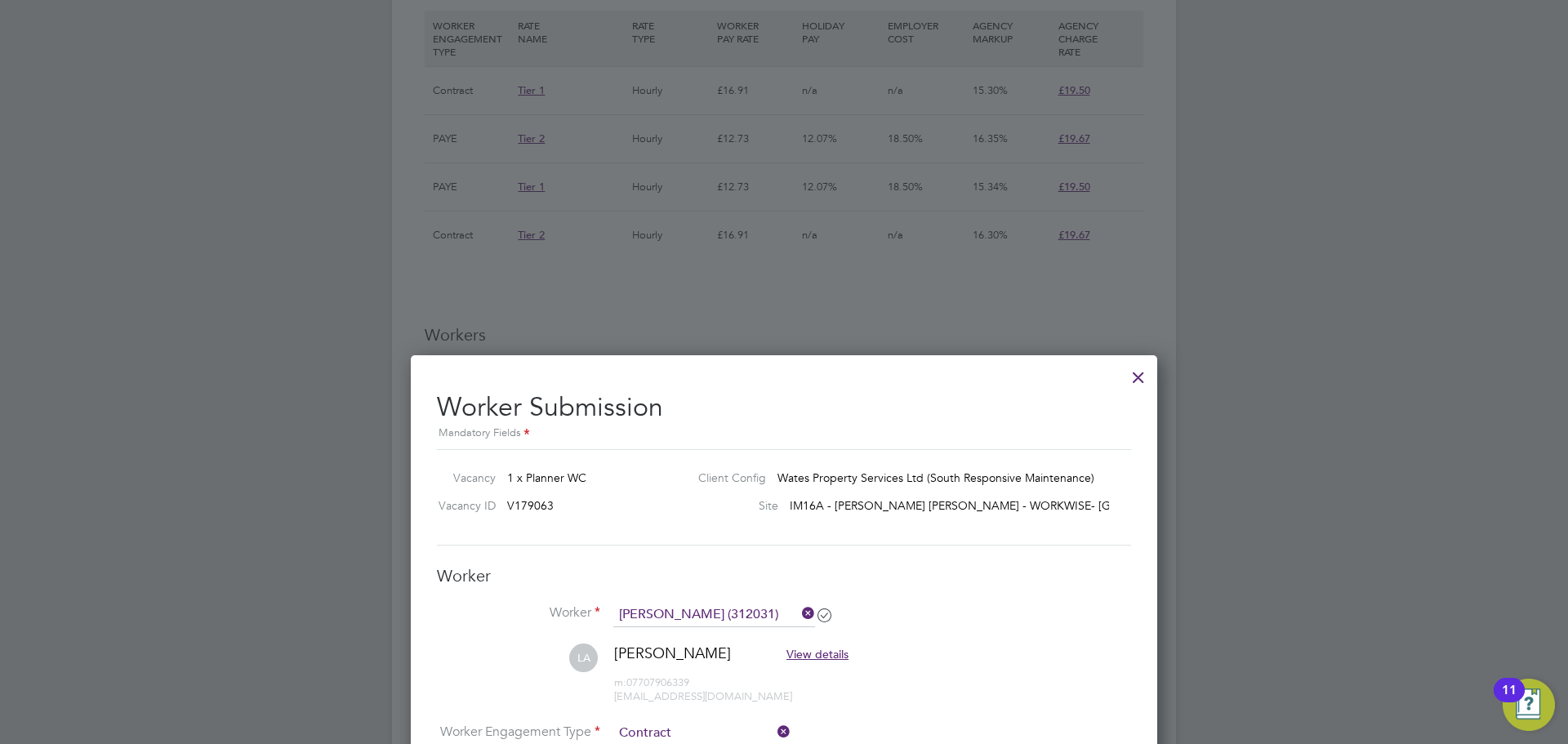
click at [1134, 376] on div at bounding box center [1138, 373] width 30 height 30
